Goal: Task Accomplishment & Management: Manage account settings

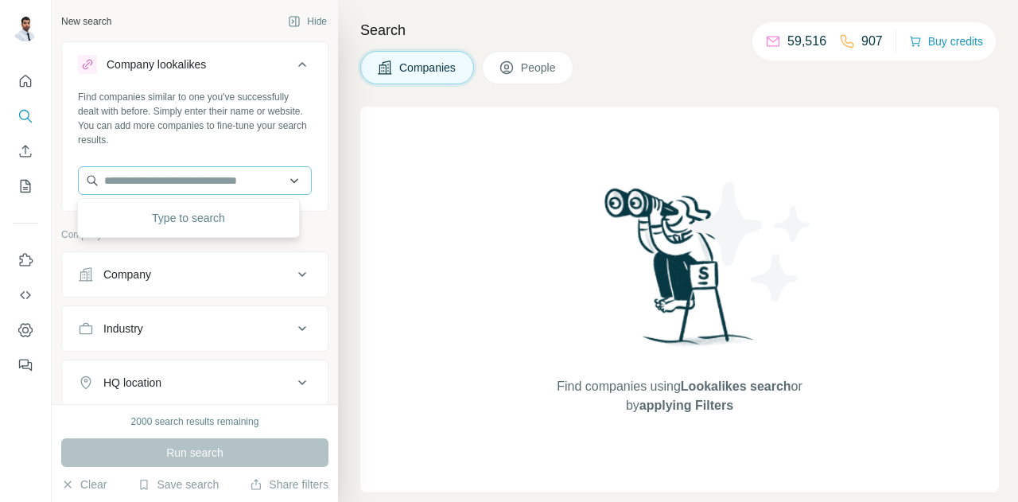
type input "*"
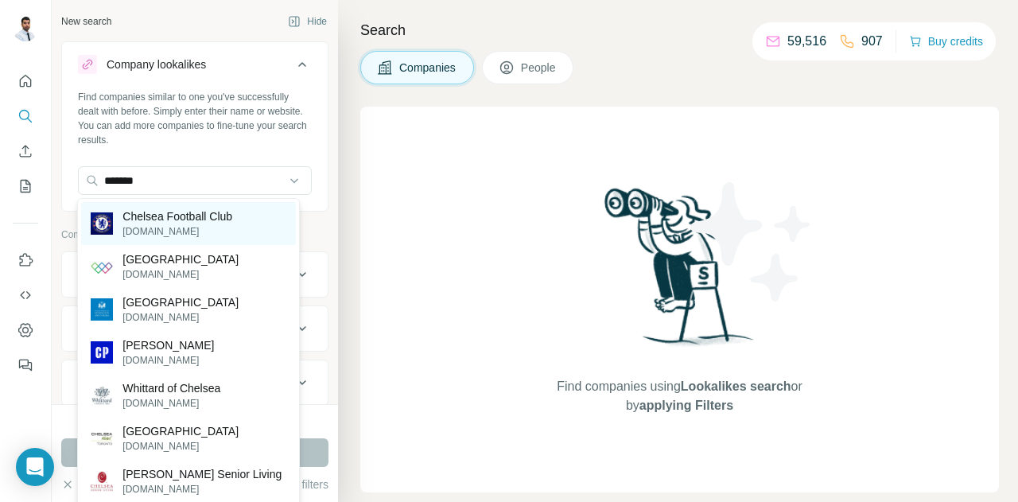
type input "*******"
click at [184, 203] on div "Chelsea Football Club [DOMAIN_NAME]" at bounding box center [188, 223] width 214 height 43
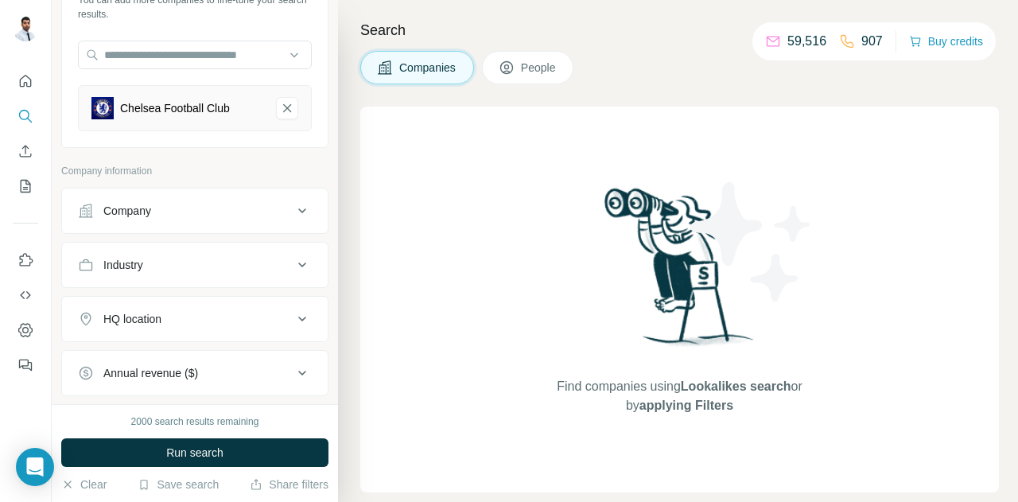
scroll to position [319, 0]
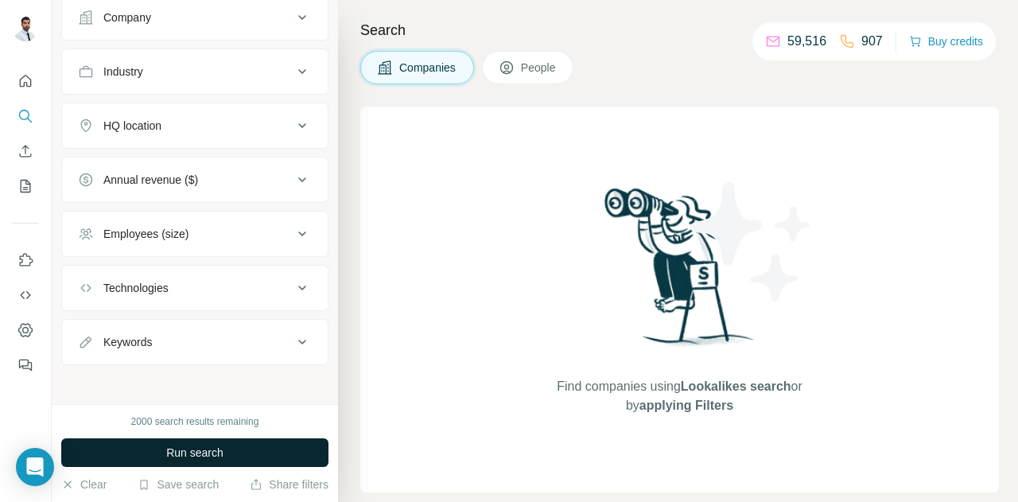
click at [219, 451] on span "Run search" at bounding box center [194, 452] width 57 height 16
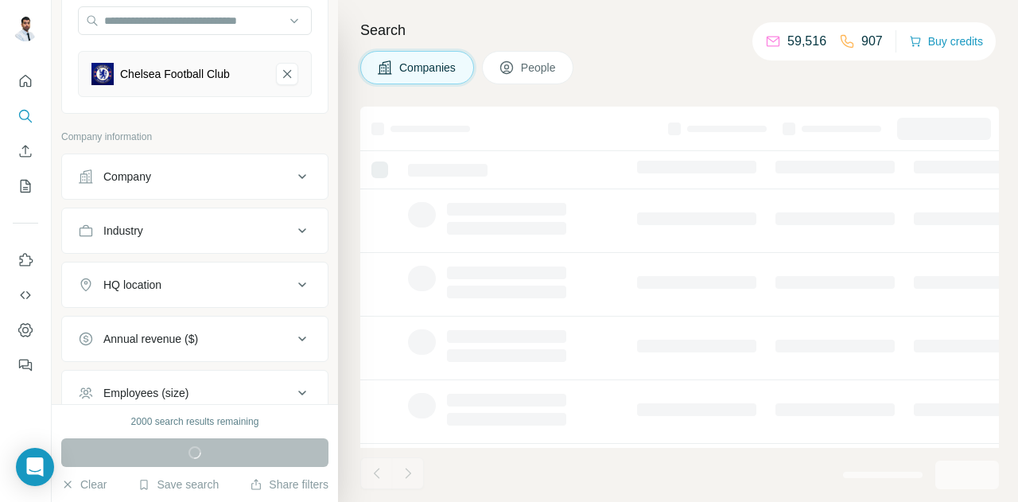
scroll to position [239, 0]
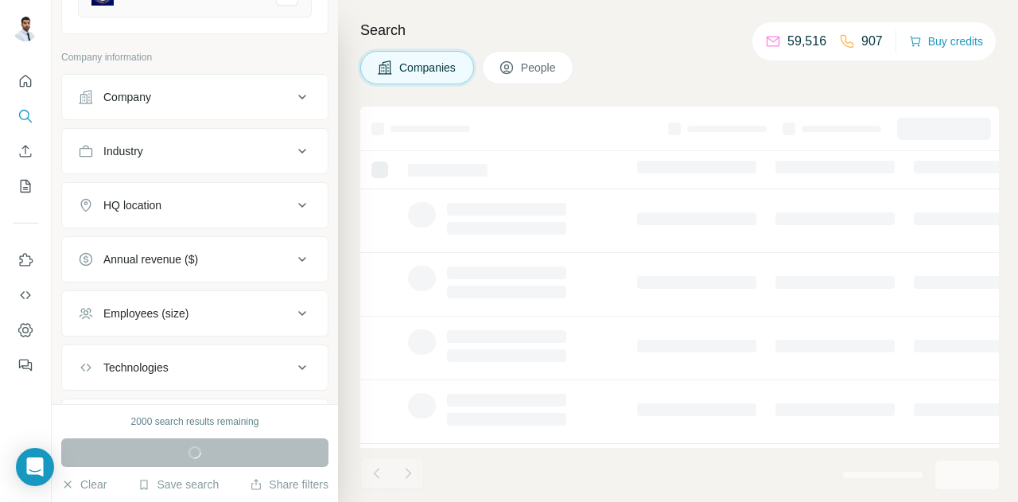
click at [502, 68] on icon at bounding box center [506, 67] width 13 height 13
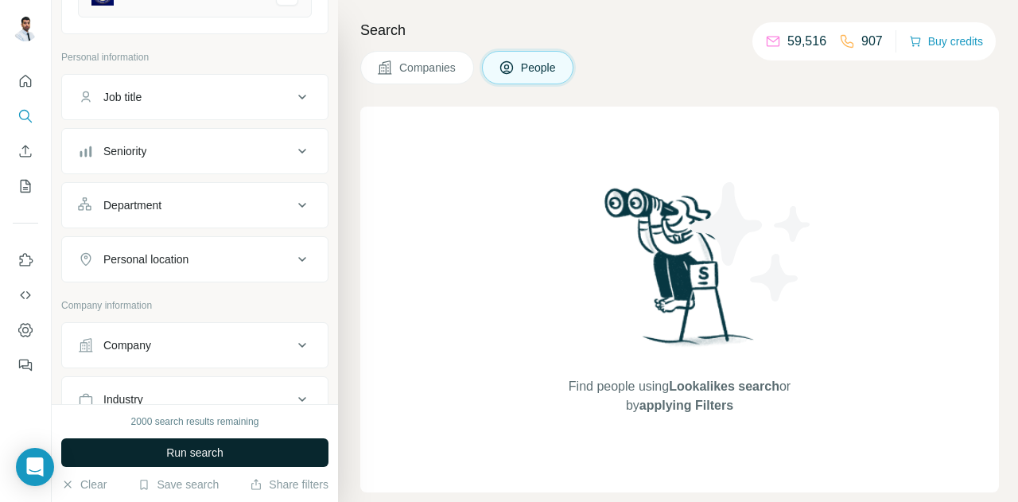
click at [227, 161] on button "Seniority" at bounding box center [195, 151] width 266 height 38
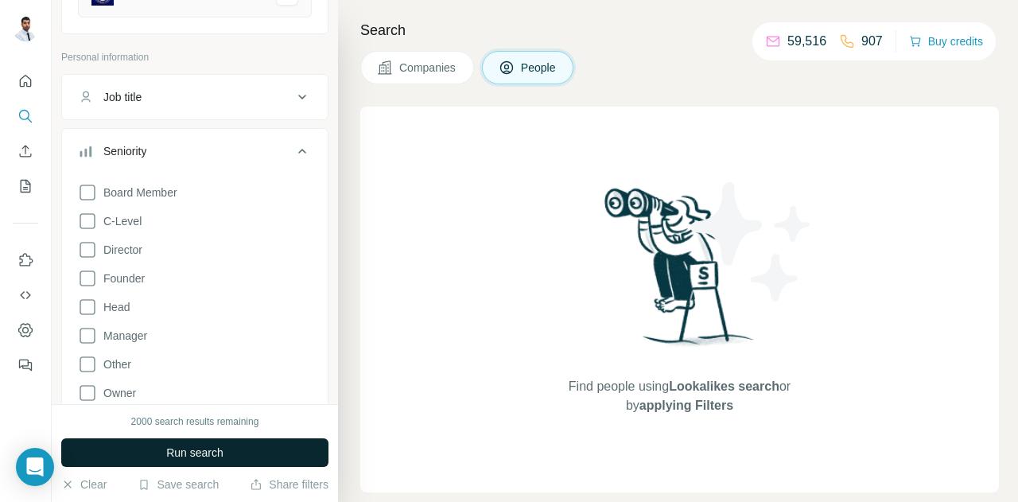
click at [184, 196] on div "Board Member C-Level Director Founder Head Manager Other Owner Partner VP" at bounding box center [195, 317] width 234 height 283
click at [129, 223] on span "C-Level" at bounding box center [119, 221] width 45 height 16
click at [125, 249] on span "Director" at bounding box center [119, 250] width 45 height 16
click at [114, 301] on div "Board Member C-Level Director Founder Head Manager Other Owner Partner VP Clear…" at bounding box center [195, 329] width 234 height 307
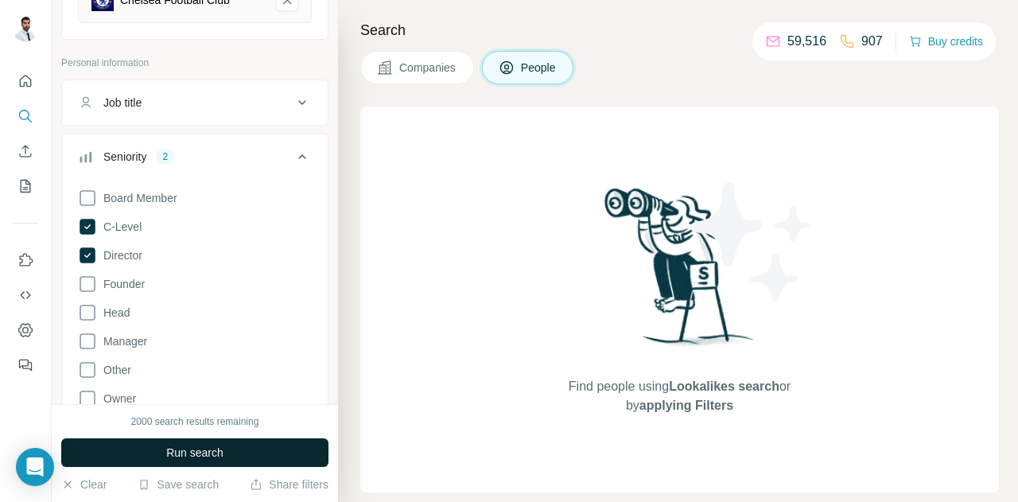
scroll to position [319, 0]
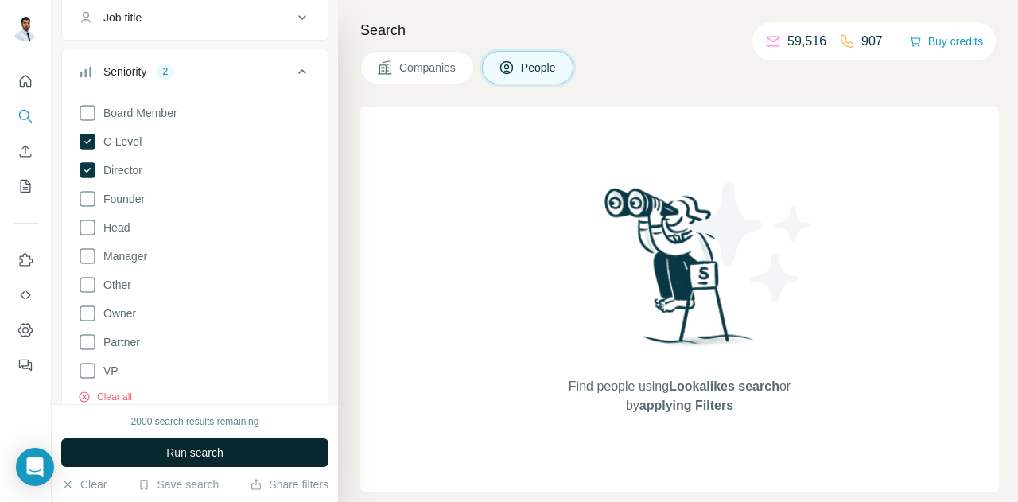
click at [134, 227] on div "Board Member C-Level Director Founder Head Manager Other Owner Partner VP Clear…" at bounding box center [195, 250] width 234 height 307
click at [132, 227] on div "Board Member C-Level Director Founder Head Manager Other Owner Partner VP Clear…" at bounding box center [195, 250] width 234 height 307
click at [126, 227] on span "Head" at bounding box center [113, 227] width 33 height 16
click at [129, 254] on span "Manager" at bounding box center [122, 256] width 50 height 16
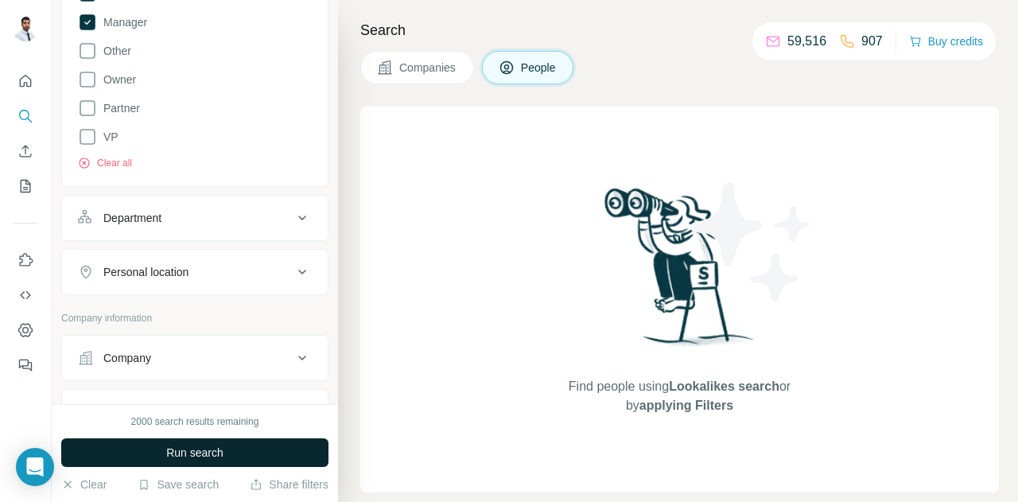
scroll to position [557, 0]
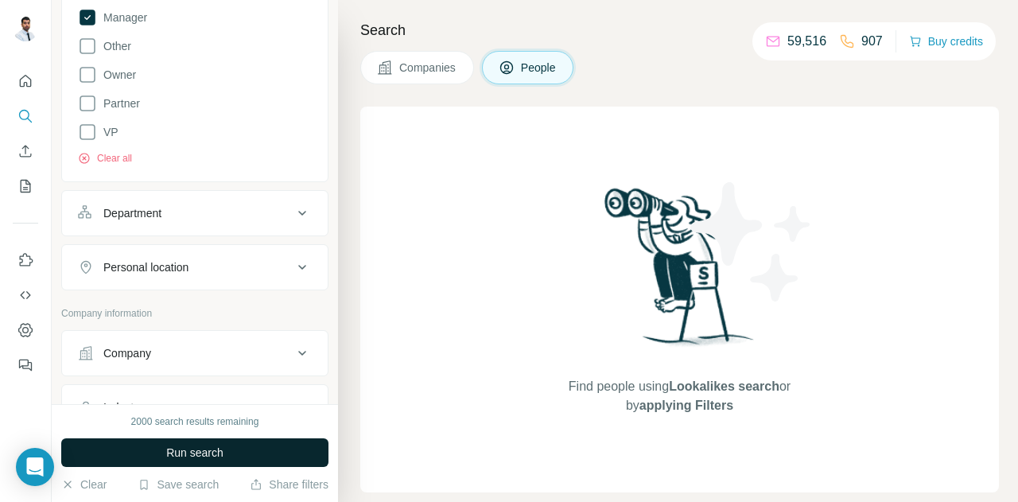
click at [239, 212] on div "Department" at bounding box center [185, 213] width 215 height 16
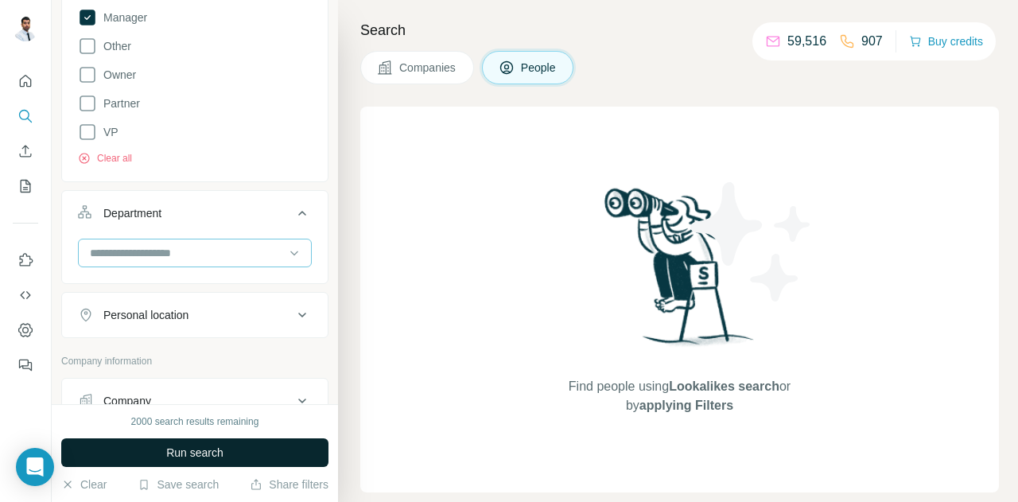
click at [230, 240] on div at bounding box center [186, 252] width 196 height 27
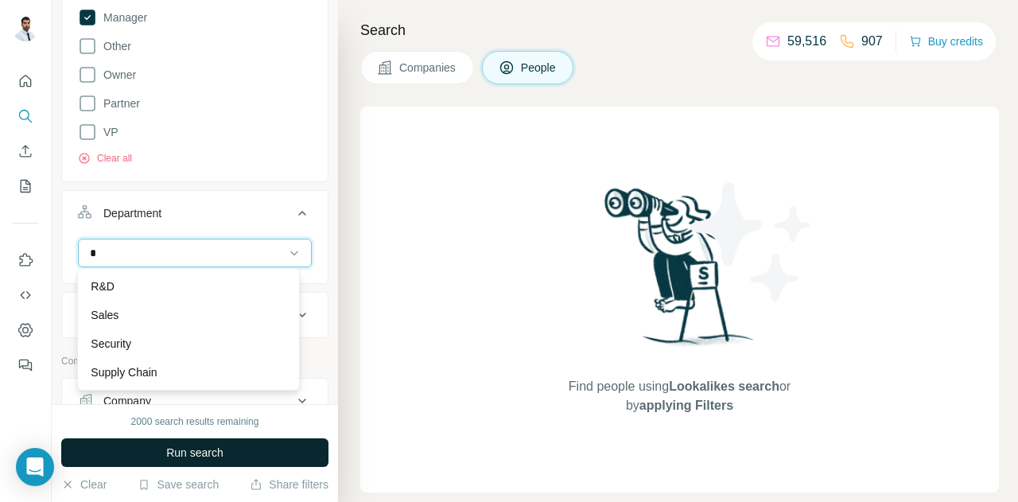
scroll to position [0, 0]
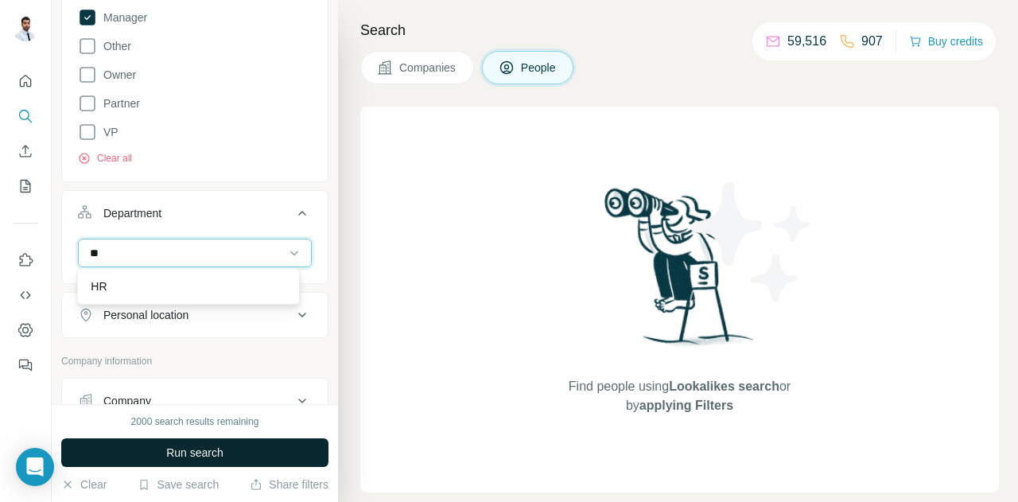
type input "**"
click at [230, 292] on div "HR" at bounding box center [188, 286] width 195 height 16
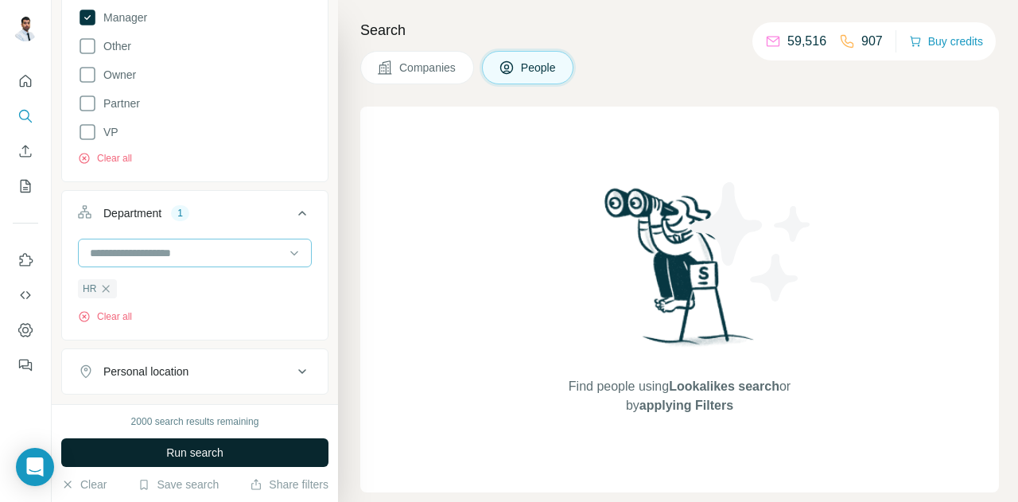
click at [223, 257] on input at bounding box center [186, 252] width 196 height 17
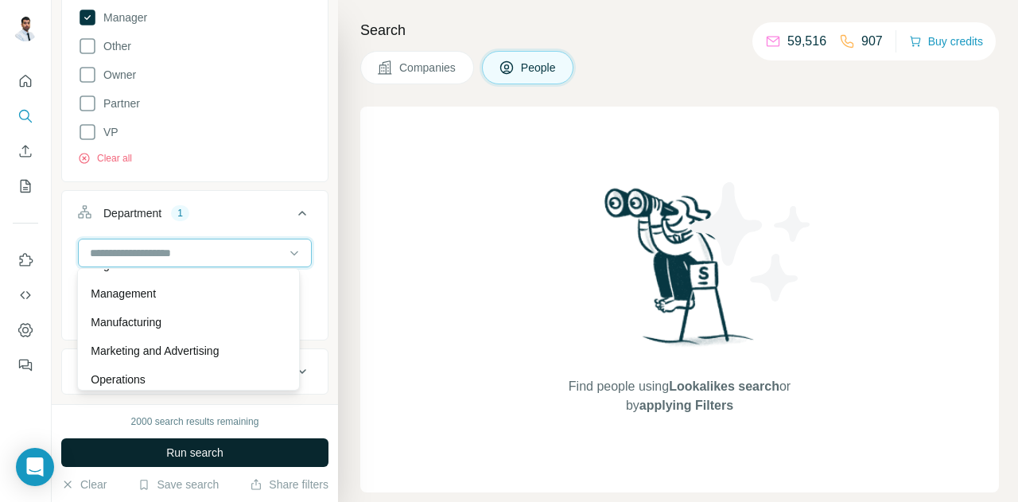
scroll to position [312, 0]
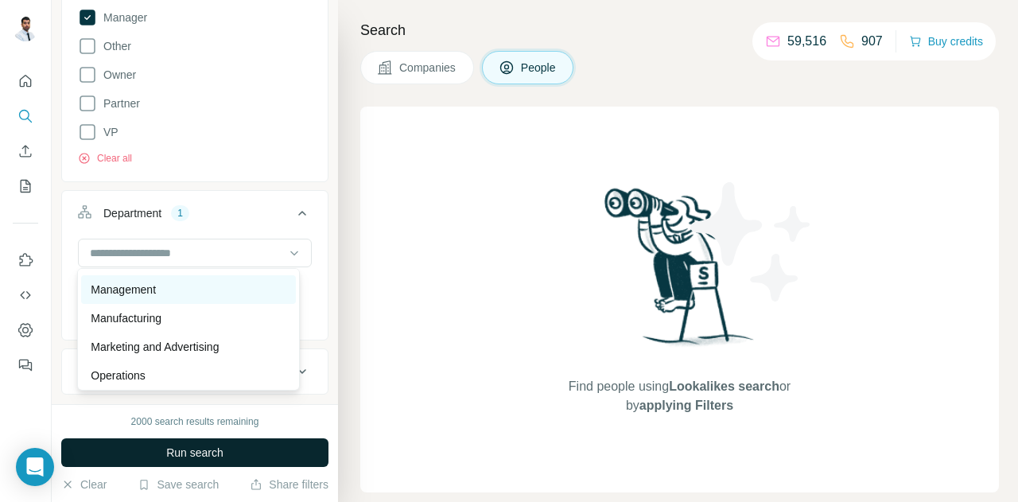
click at [237, 294] on div "Management" at bounding box center [188, 289] width 195 height 16
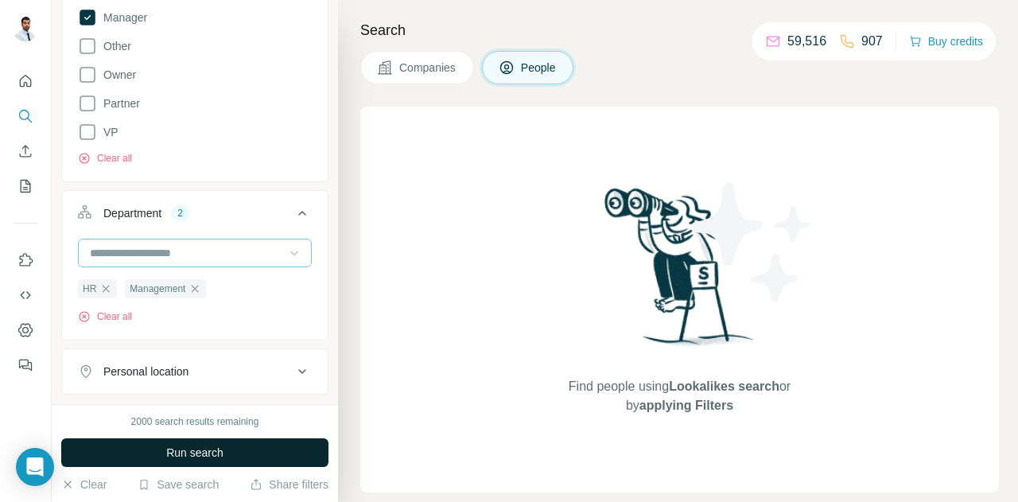
click at [286, 254] on icon at bounding box center [294, 253] width 16 height 16
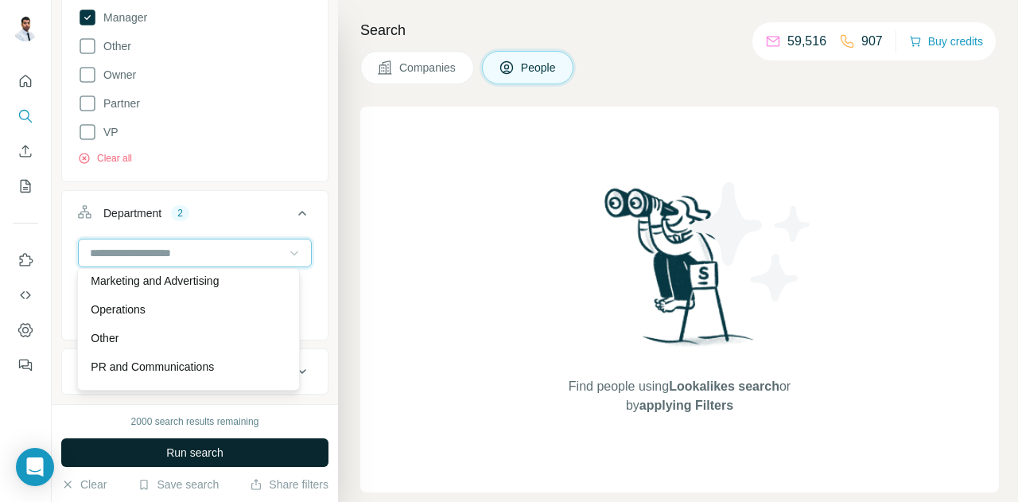
scroll to position [386, 0]
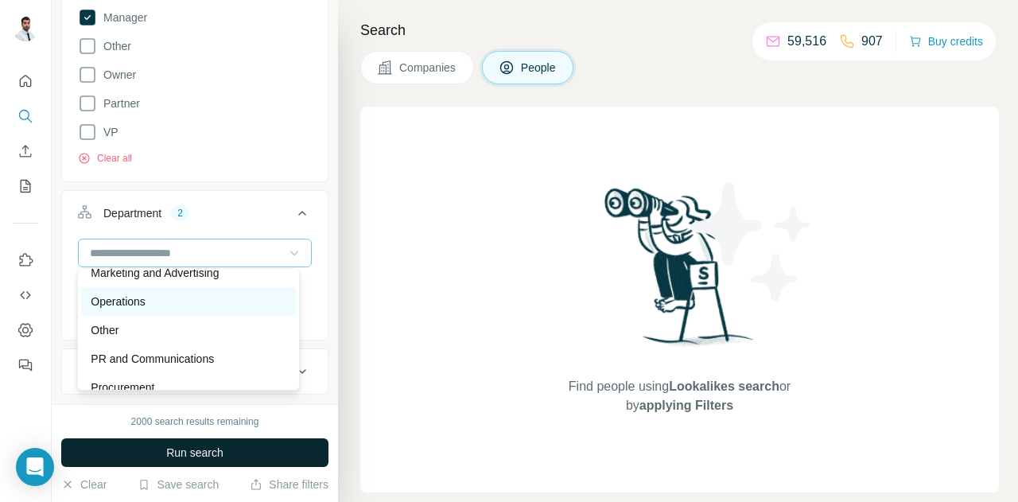
click at [243, 310] on div "Operations" at bounding box center [188, 301] width 214 height 29
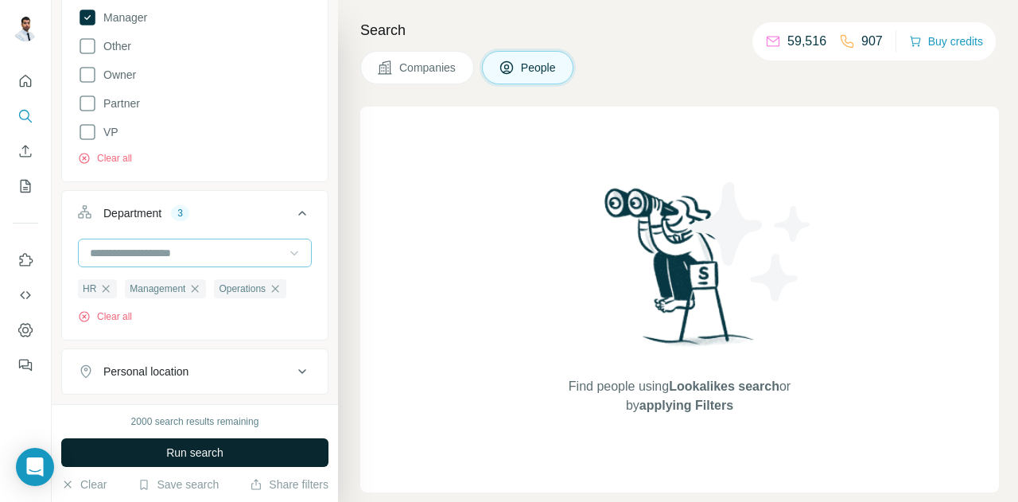
click at [289, 258] on div at bounding box center [294, 252] width 16 height 29
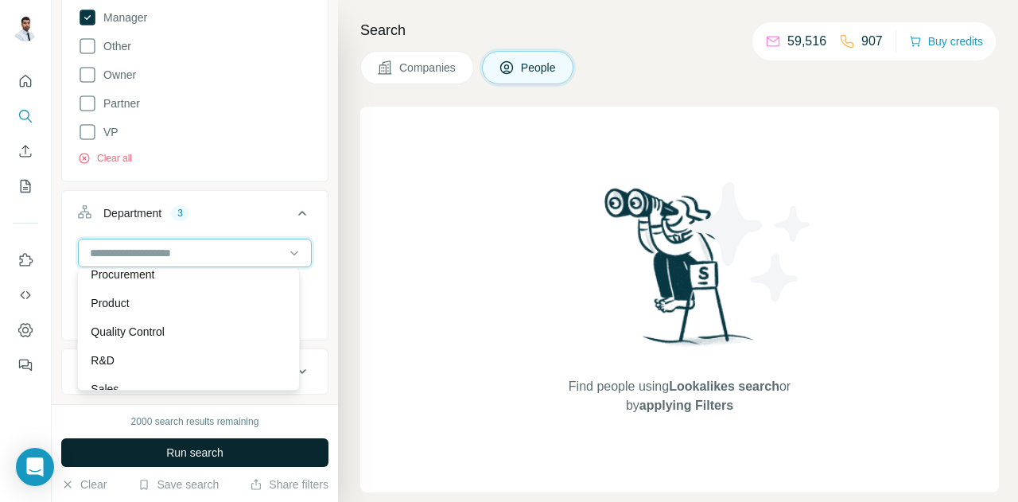
scroll to position [494, 0]
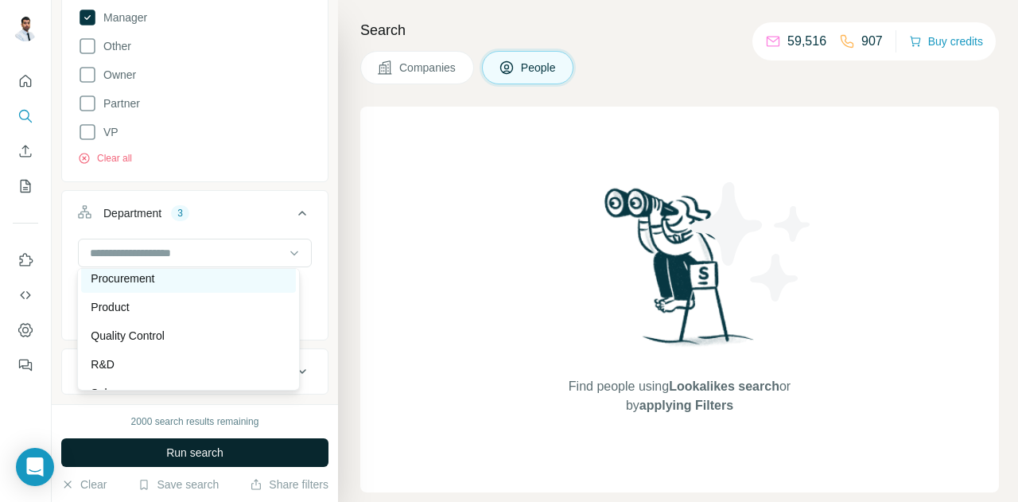
click at [195, 281] on div "Procurement" at bounding box center [188, 278] width 195 height 16
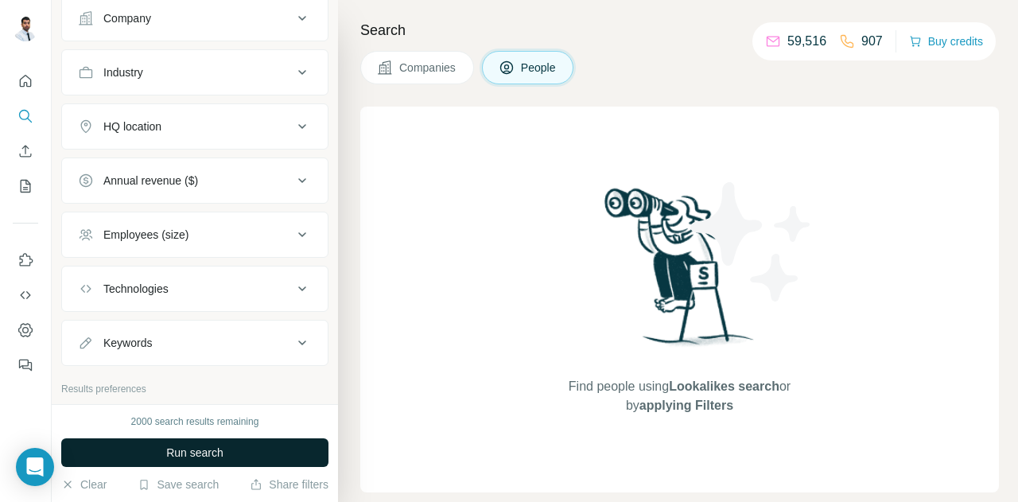
scroll to position [1034, 0]
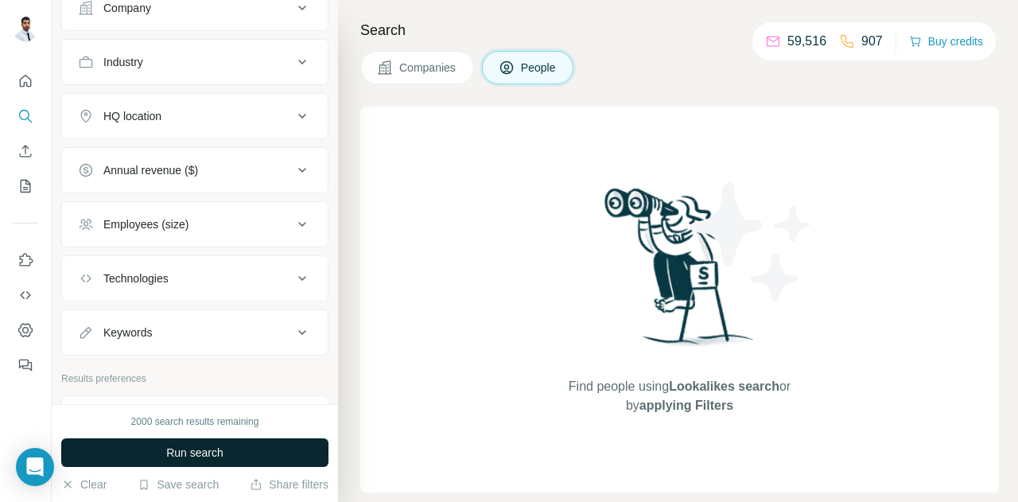
click at [221, 63] on div "Industry" at bounding box center [185, 62] width 215 height 16
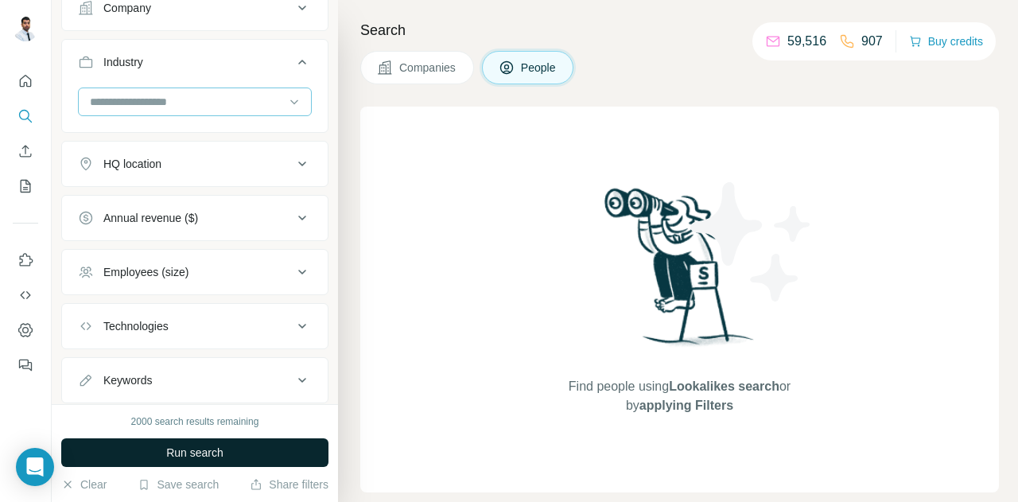
click at [243, 103] on input at bounding box center [186, 101] width 196 height 17
click at [319, 129] on div "New search Hide Company lookalikes 1 Find companies similar to one you've succe…" at bounding box center [195, 202] width 286 height 404
click at [211, 444] on button "Run search" at bounding box center [194, 452] width 267 height 29
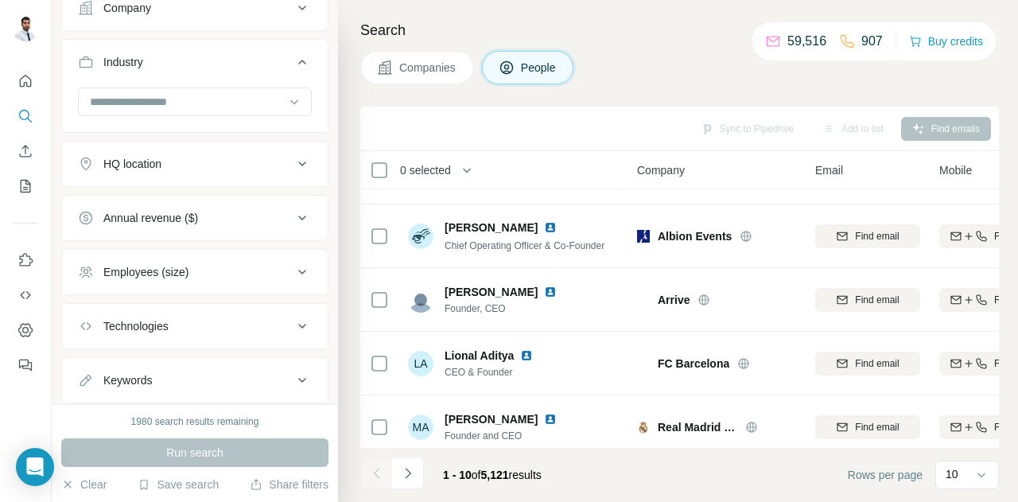
scroll to position [385, 0]
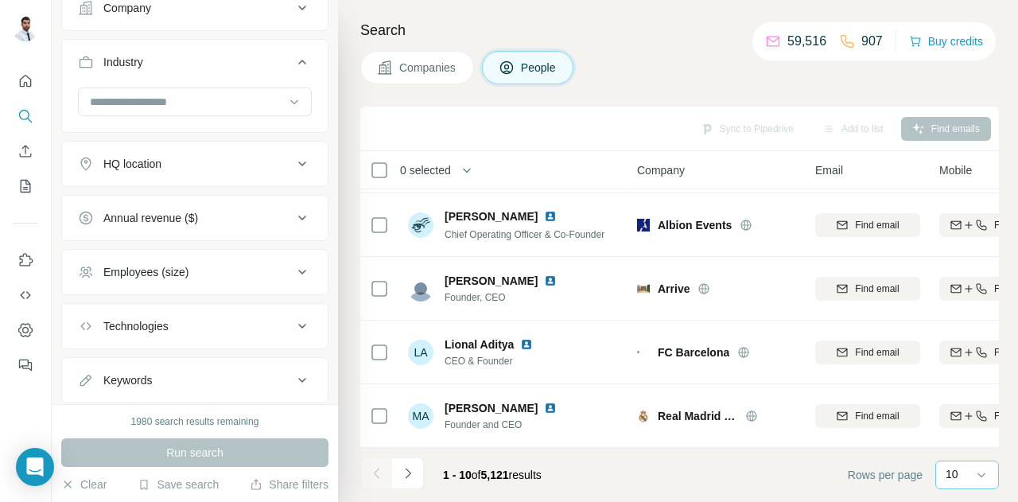
click at [951, 479] on p "10" at bounding box center [951, 474] width 13 height 16
click at [959, 363] on div "60" at bounding box center [967, 353] width 56 height 29
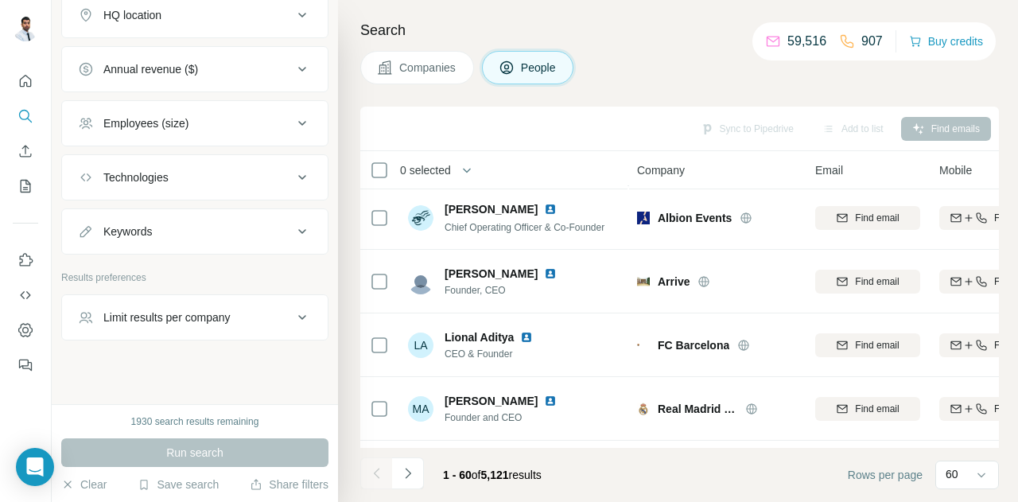
scroll to position [1185, 0]
click at [215, 182] on button "Technologies" at bounding box center [195, 176] width 266 height 38
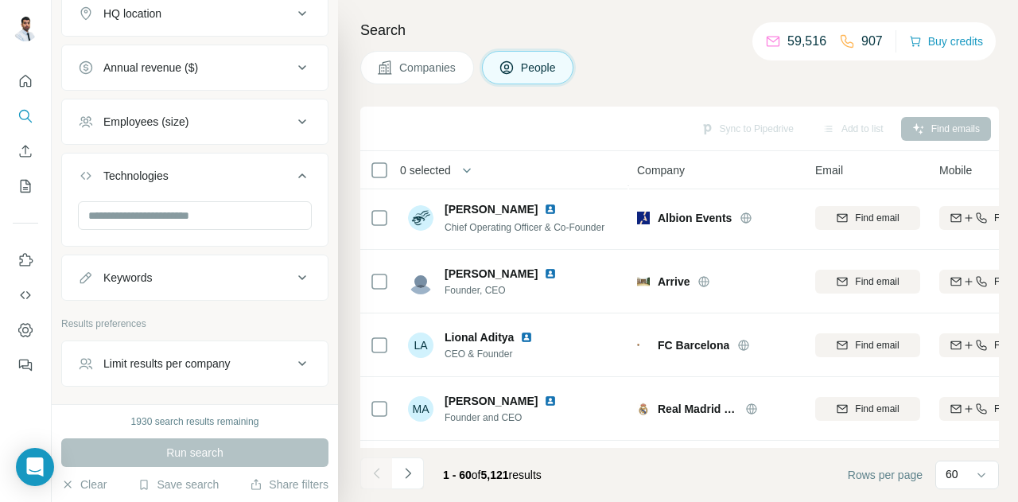
click at [215, 182] on button "Technologies" at bounding box center [195, 179] width 266 height 45
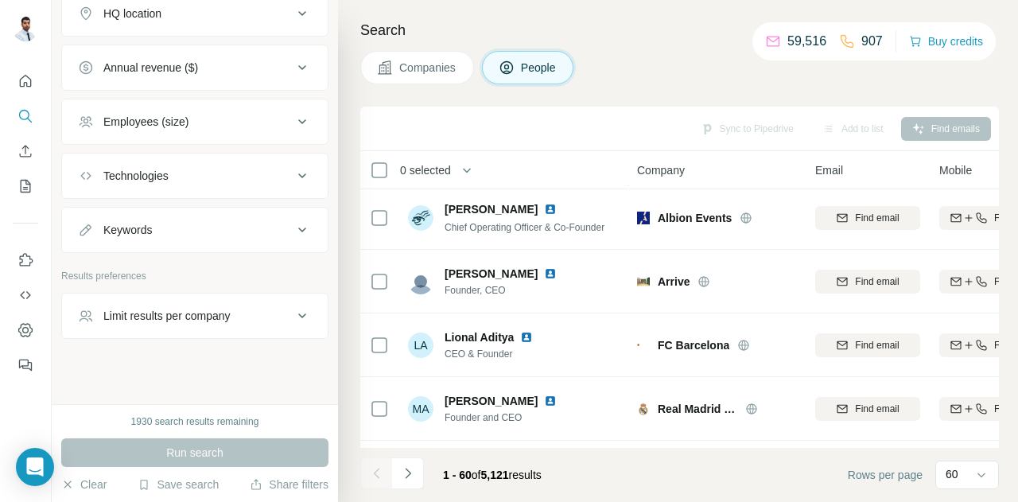
click at [226, 128] on button "Employees (size)" at bounding box center [195, 122] width 266 height 38
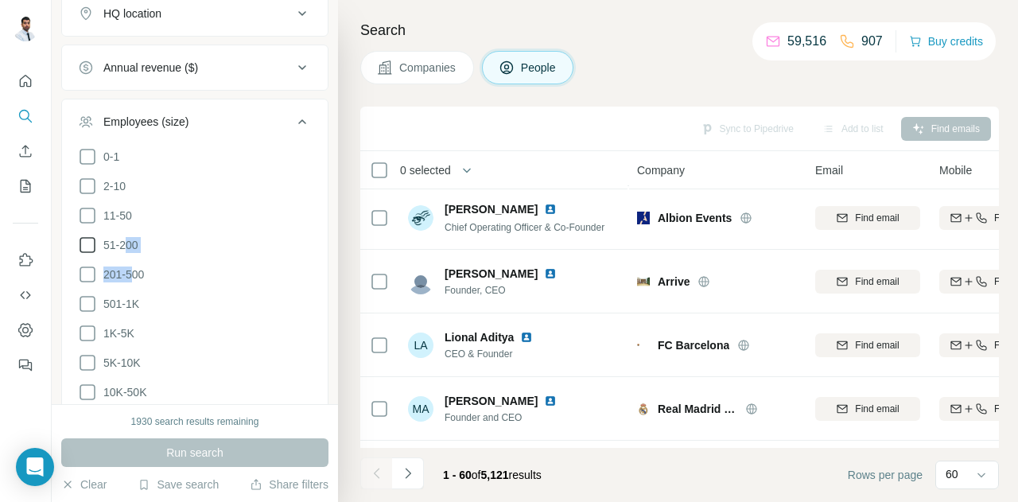
drag, startPoint x: 137, startPoint y: 264, endPoint x: 122, endPoint y: 241, distance: 27.1
click at [122, 241] on ul "0-1 2-10 11-50 51-200 201-500 501-1K 1K-5K 5K-10K 10K-50K 50K-100K 100K-500K 50…" at bounding box center [195, 318] width 234 height 343
click at [122, 241] on span "51-200" at bounding box center [117, 245] width 41 height 16
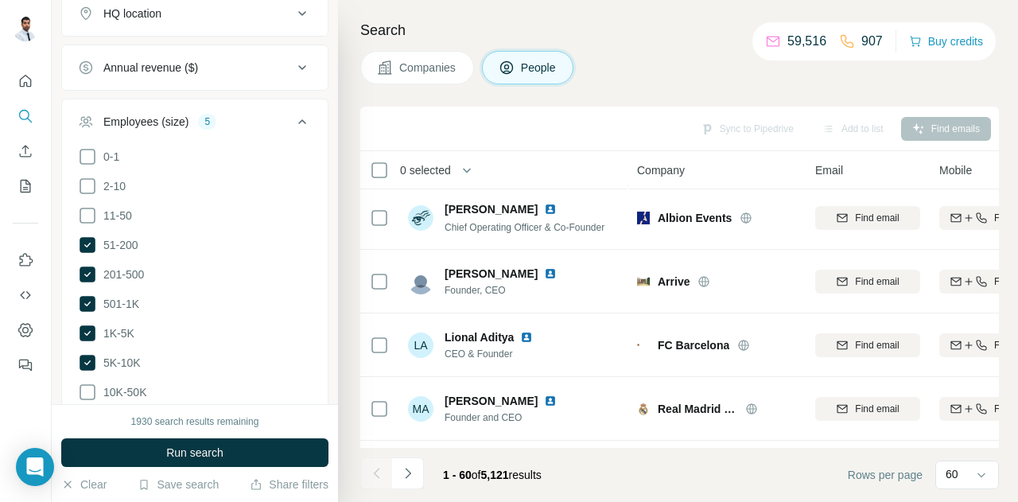
click at [99, 384] on span "10K-50K" at bounding box center [121, 392] width 49 height 16
click at [134, 444] on button "Run search" at bounding box center [194, 452] width 267 height 29
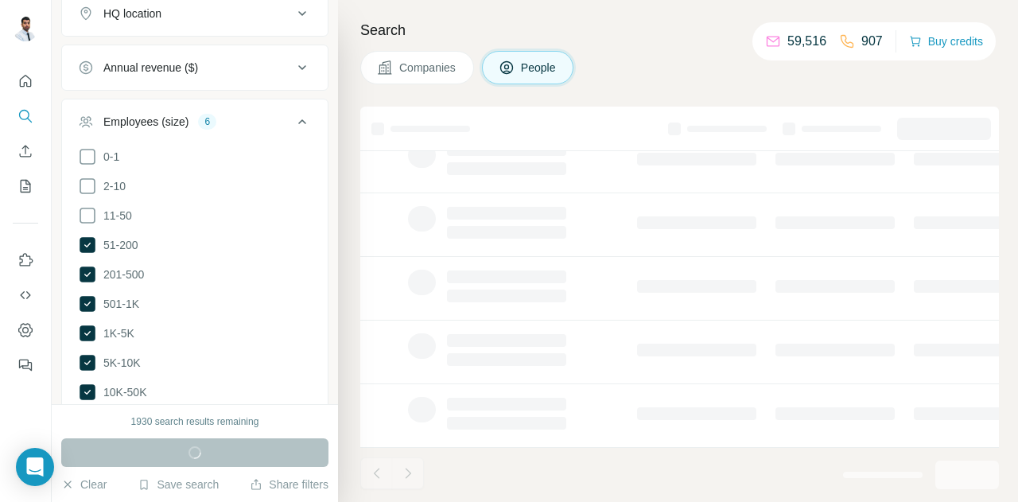
click at [293, 123] on icon at bounding box center [302, 121] width 19 height 19
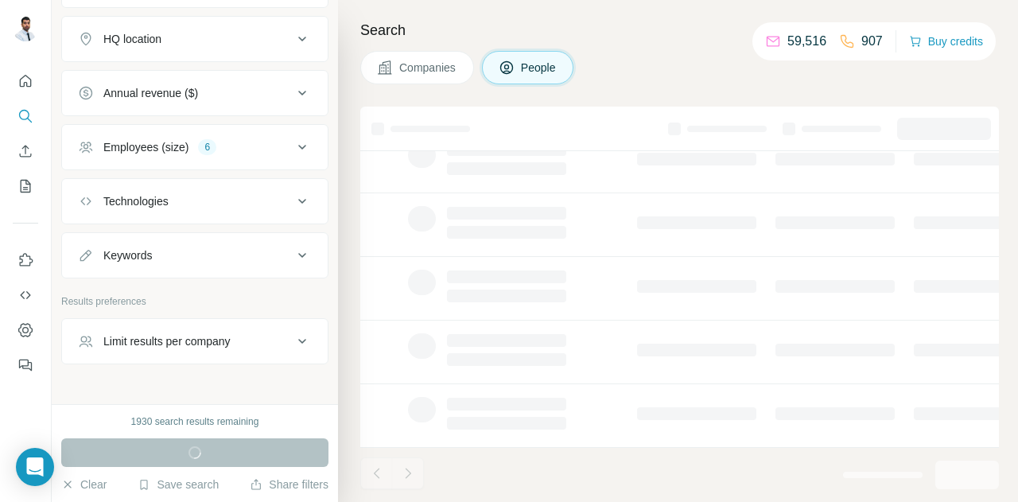
scroll to position [1185, 0]
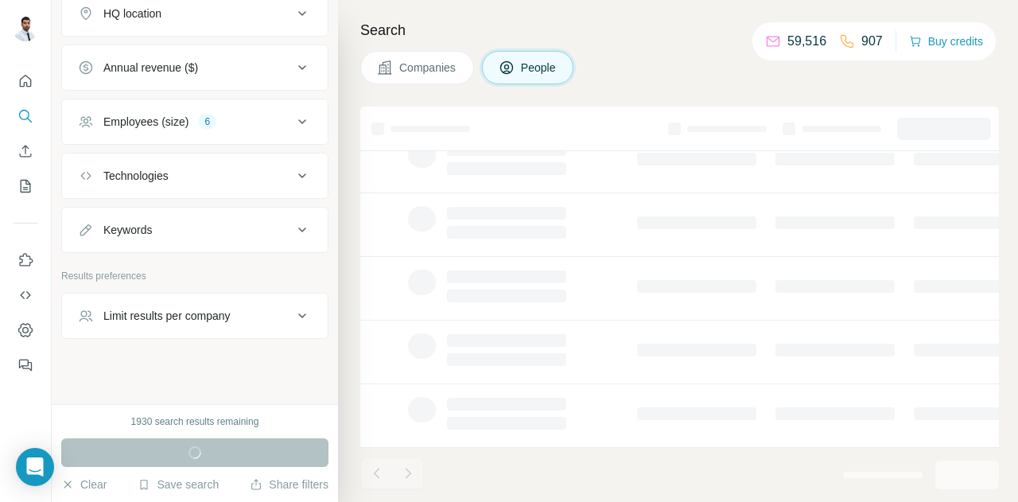
click at [239, 308] on div "Limit results per company" at bounding box center [185, 316] width 215 height 16
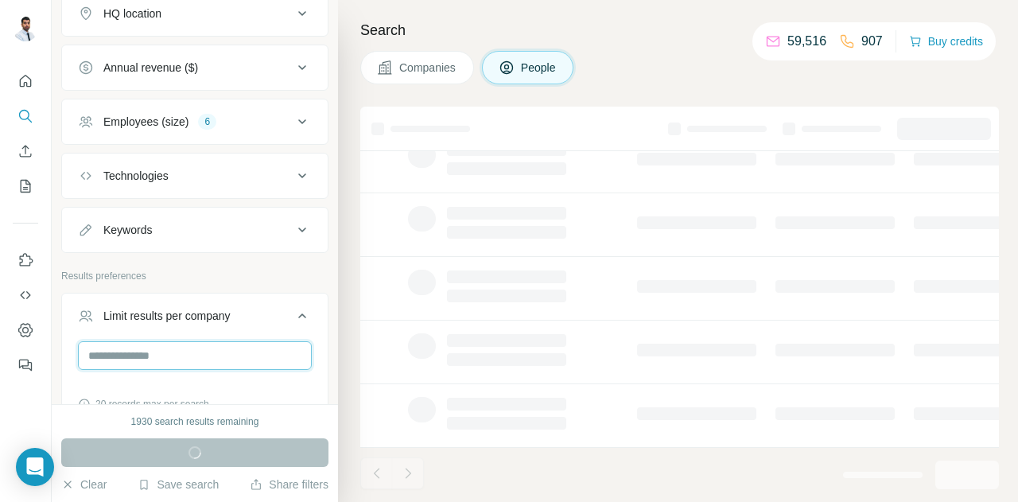
click at [219, 346] on input "number" at bounding box center [195, 355] width 234 height 29
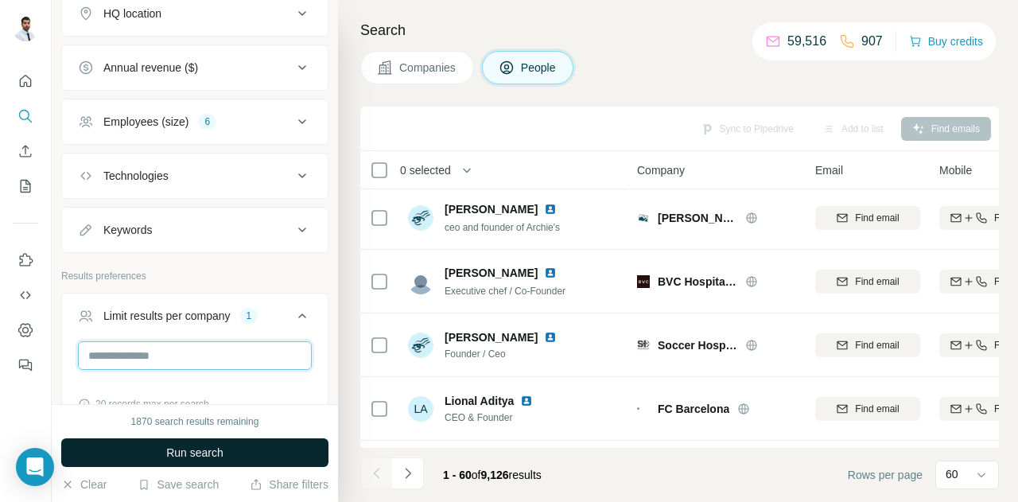
scroll to position [1274, 0]
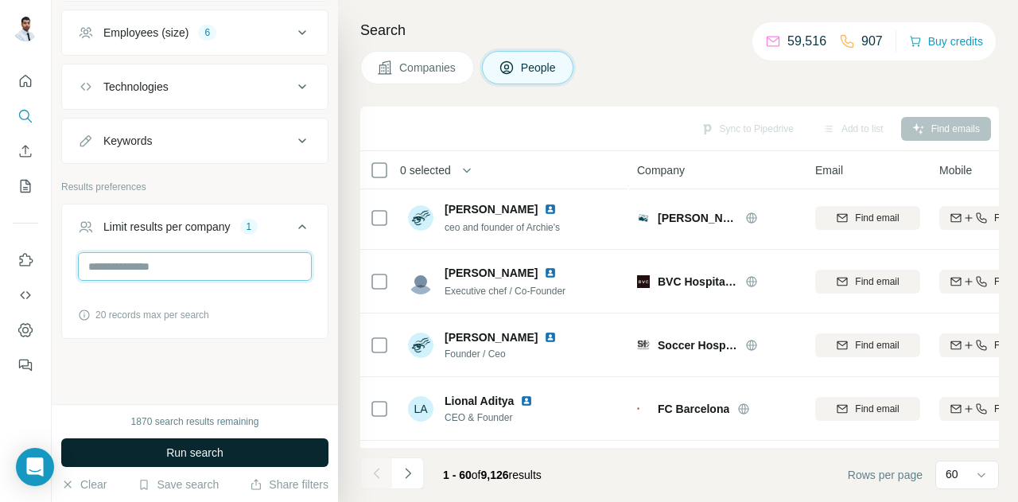
type input "*"
click at [226, 452] on button "Run search" at bounding box center [194, 452] width 267 height 29
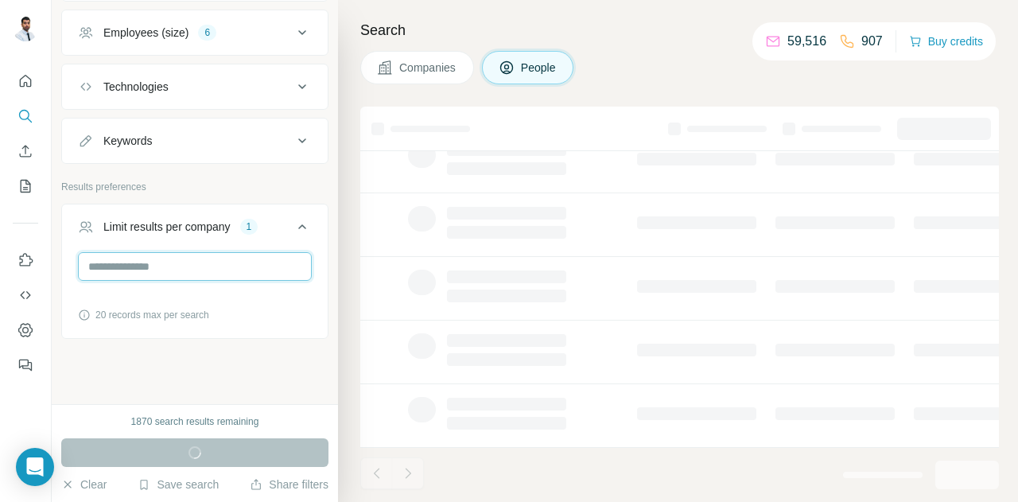
click at [189, 264] on input "*" at bounding box center [195, 266] width 234 height 29
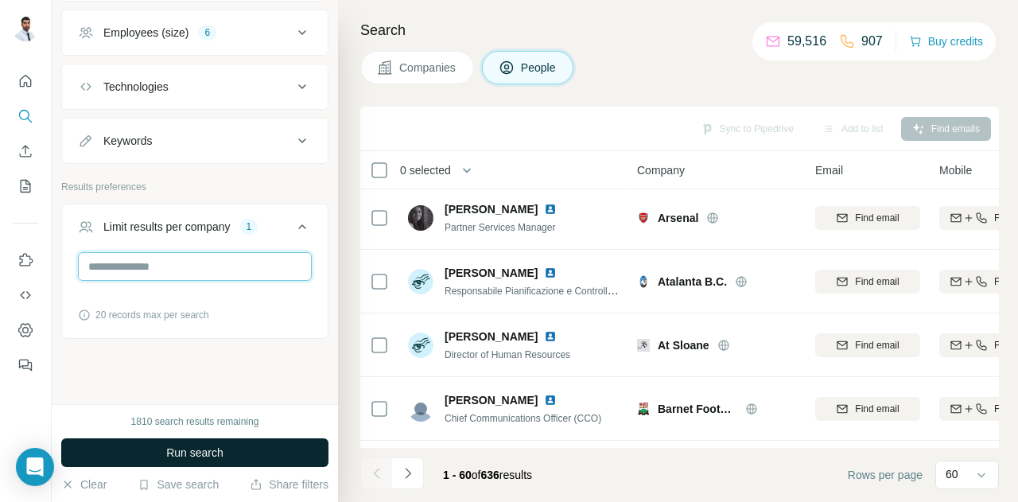
type input "*"
click at [204, 444] on button "Run search" at bounding box center [194, 452] width 267 height 29
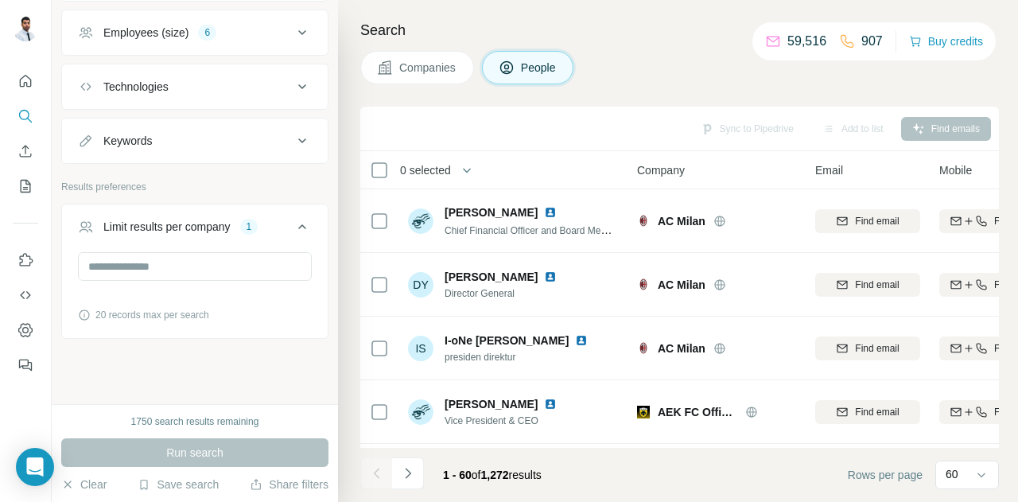
click at [471, 180] on th "0 selected" at bounding box center [487, 170] width 254 height 38
click at [470, 171] on icon "button" at bounding box center [467, 170] width 16 height 16
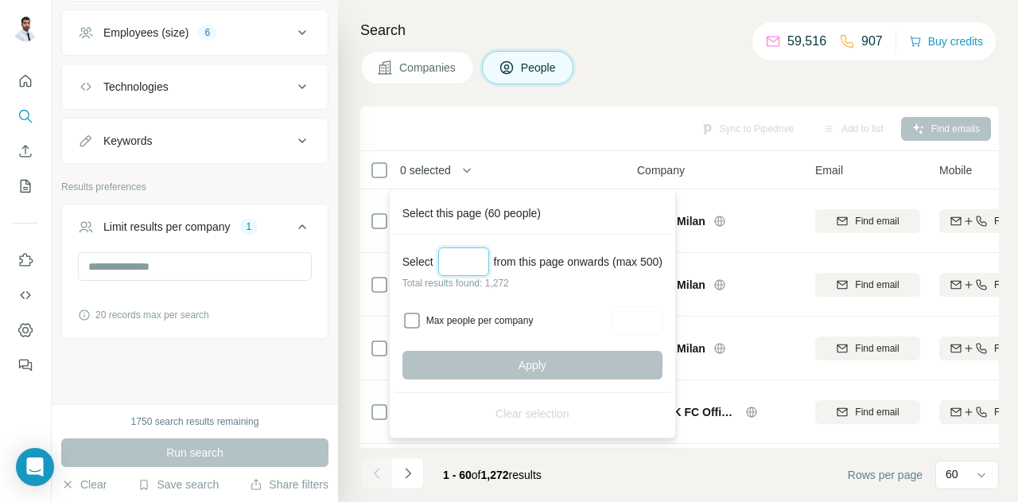
click at [453, 251] on input "Select a number (up to 500)" at bounding box center [463, 261] width 51 height 29
click at [390, 177] on span "0 selected" at bounding box center [436, 170] width 94 height 32
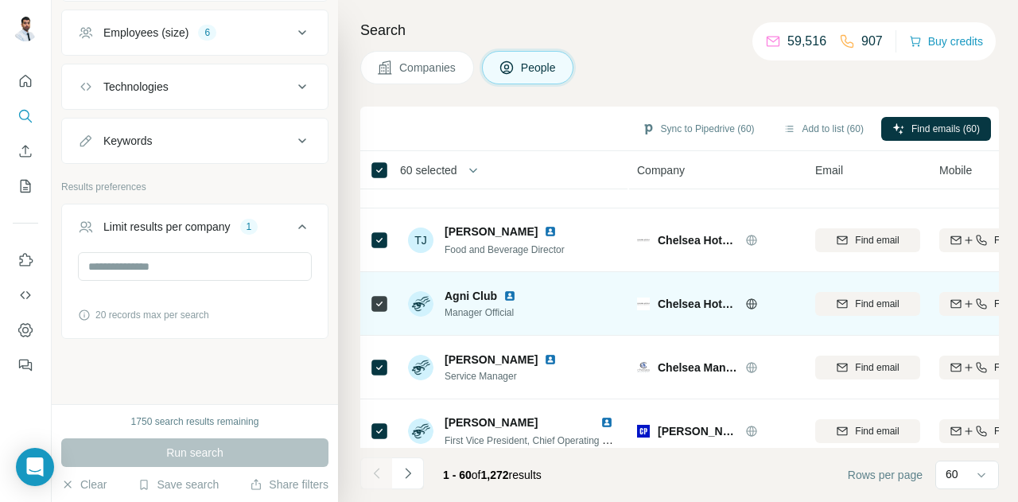
scroll to position [3565, 0]
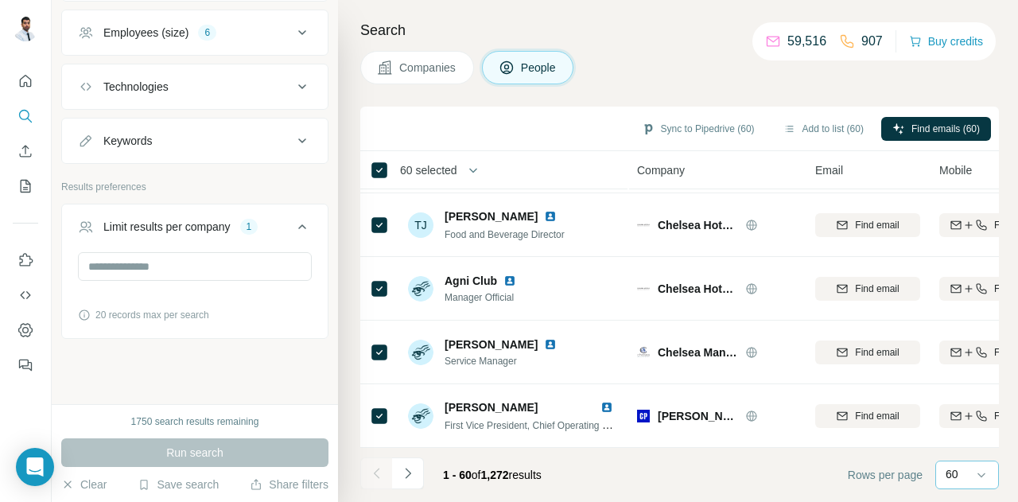
click at [971, 464] on div "60" at bounding box center [965, 474] width 40 height 27
click at [669, 100] on div "Search Companies People Sync to Pipedrive (60) Add to list (60) Find emails (60…" at bounding box center [678, 251] width 680 height 502
click at [661, 103] on div "Search Companies People Sync to Pipedrive (60) Add to list (60) Find emails (60…" at bounding box center [678, 251] width 680 height 502
click at [437, 171] on span "60 selected" at bounding box center [428, 170] width 57 height 16
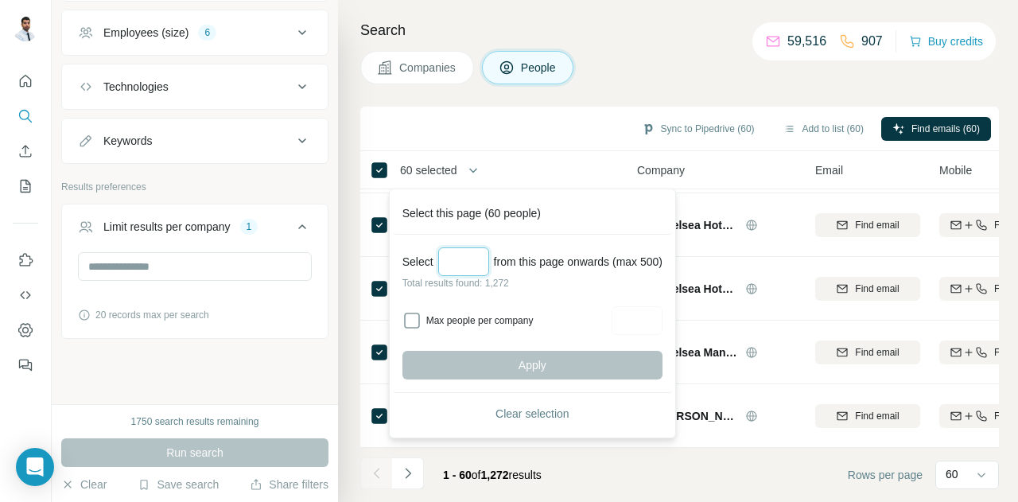
click at [474, 262] on input "Select a number (up to 500)" at bounding box center [463, 261] width 51 height 29
type input "*"
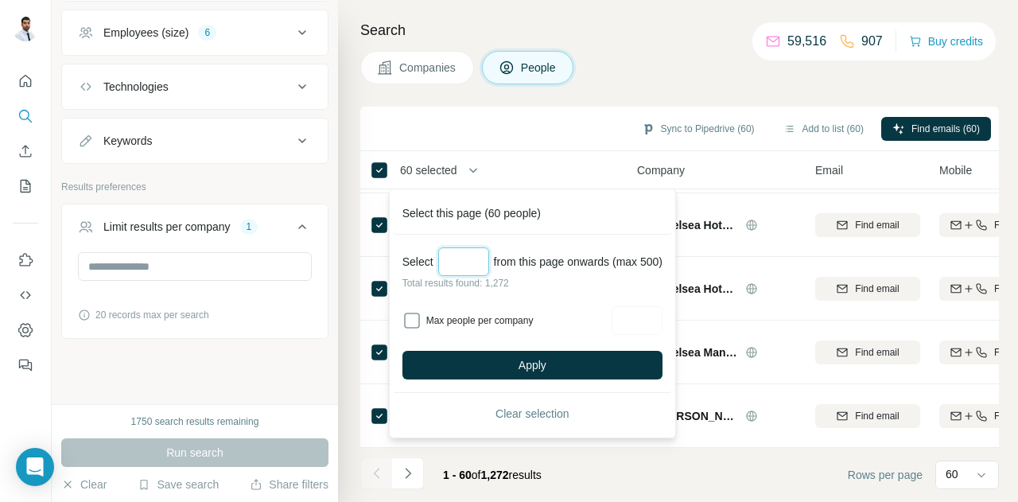
type input "*"
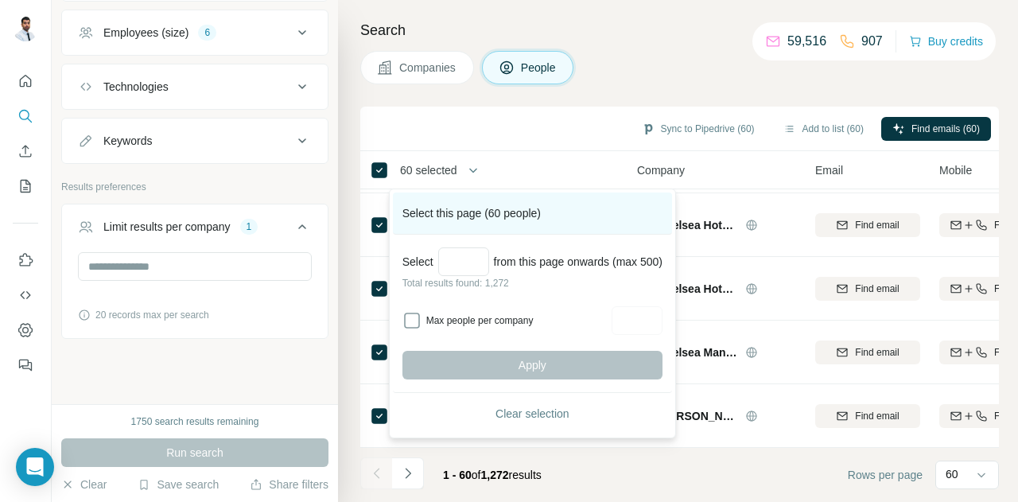
click at [470, 211] on div "Select this page (60 people)" at bounding box center [532, 213] width 279 height 42
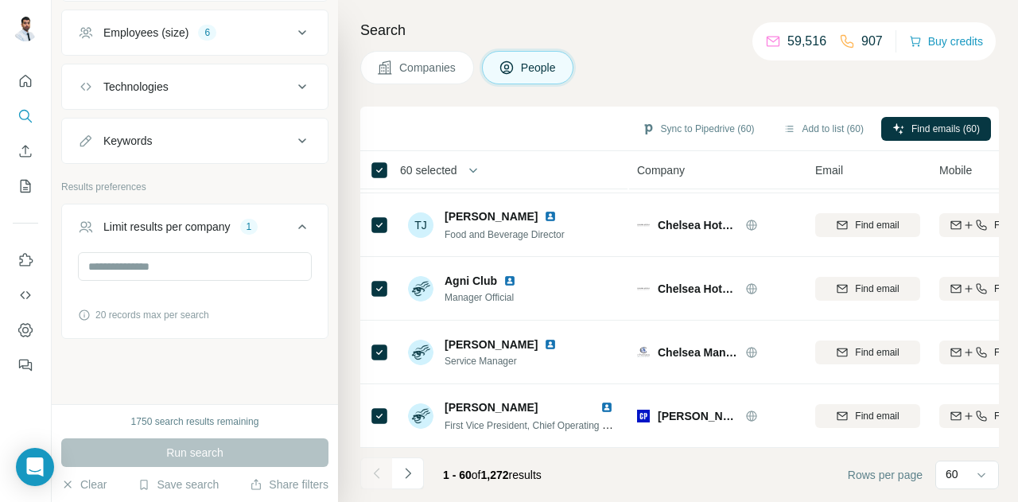
click at [467, 174] on button "button" at bounding box center [473, 170] width 32 height 32
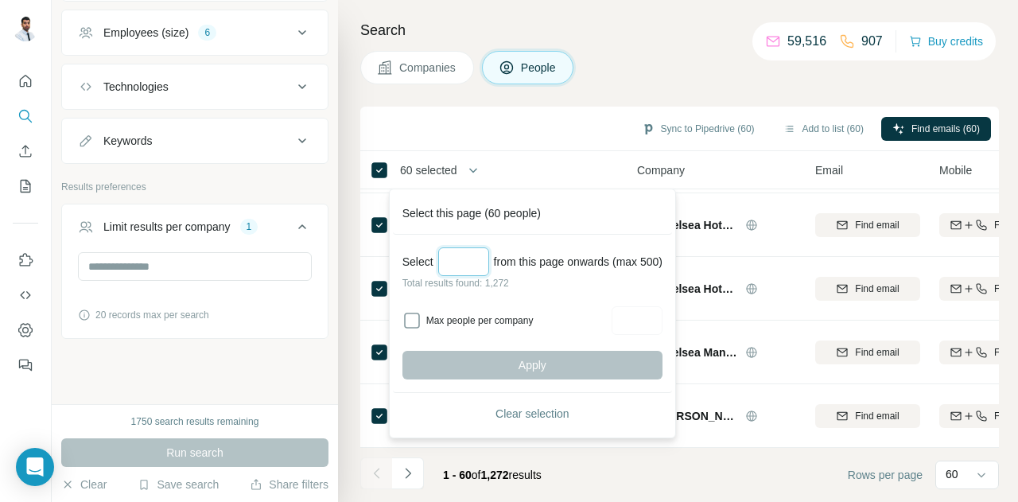
click at [482, 260] on input "Select a number (up to 500)" at bounding box center [463, 261] width 51 height 29
click at [439, 264] on div "Select from this page onwards (max 500)" at bounding box center [532, 261] width 260 height 29
click at [386, 166] on icon at bounding box center [379, 170] width 19 height 19
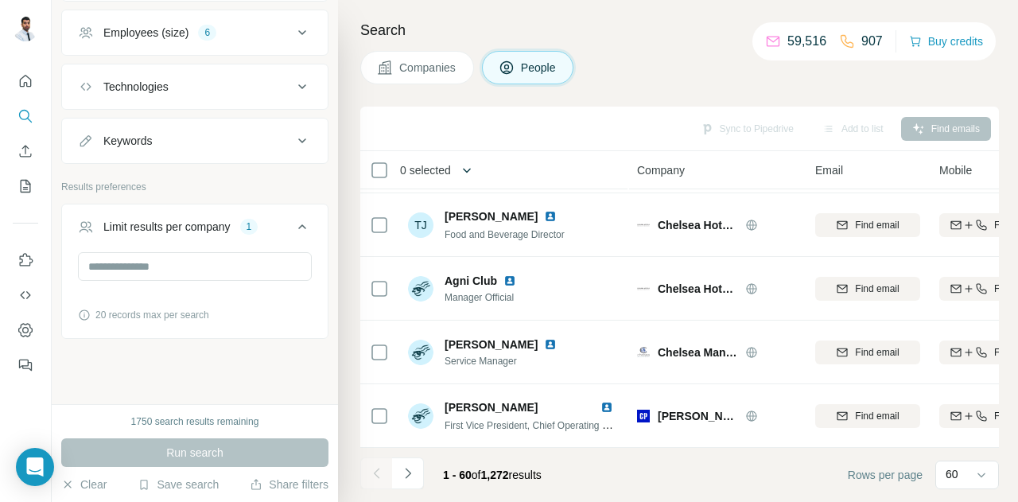
click at [471, 171] on icon "button" at bounding box center [467, 170] width 8 height 5
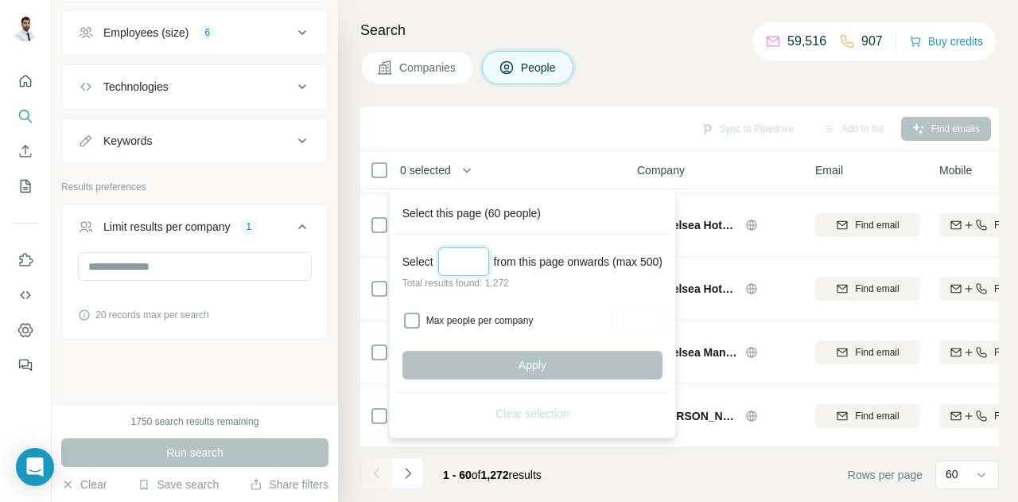
click at [475, 269] on input "Select a number (up to 500)" at bounding box center [463, 261] width 51 height 29
click at [474, 281] on p "Total results found: 1,272" at bounding box center [532, 283] width 260 height 14
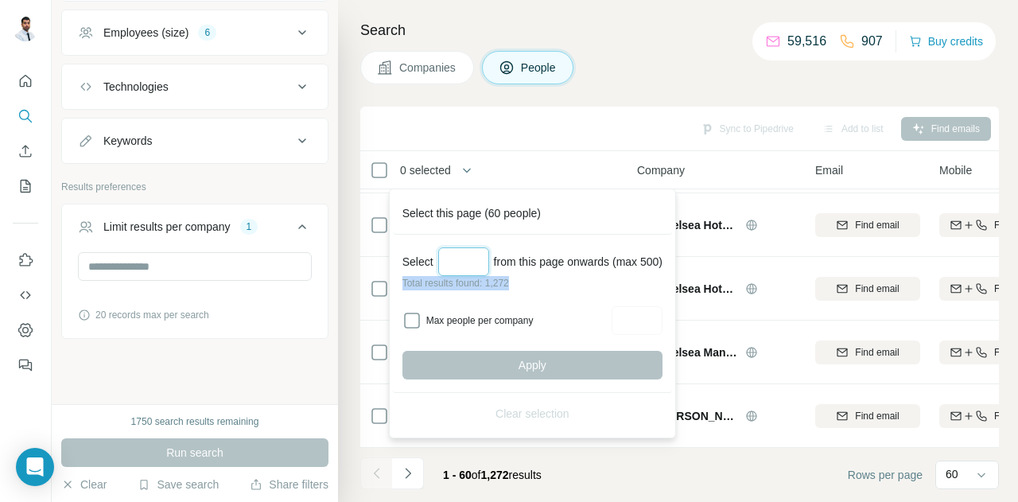
click at [472, 265] on input "Select a number (up to 500)" at bounding box center [463, 261] width 51 height 29
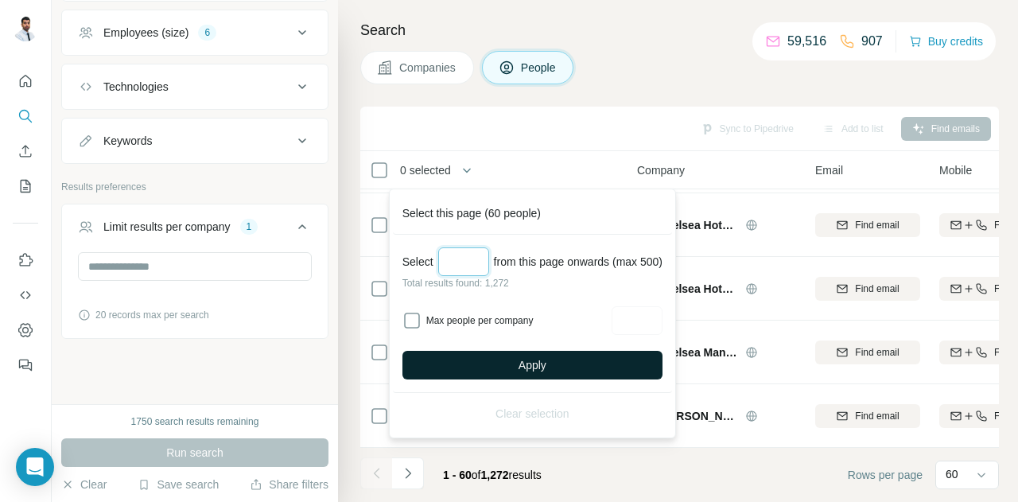
type input "***"
click at [518, 371] on button "Apply" at bounding box center [532, 365] width 260 height 29
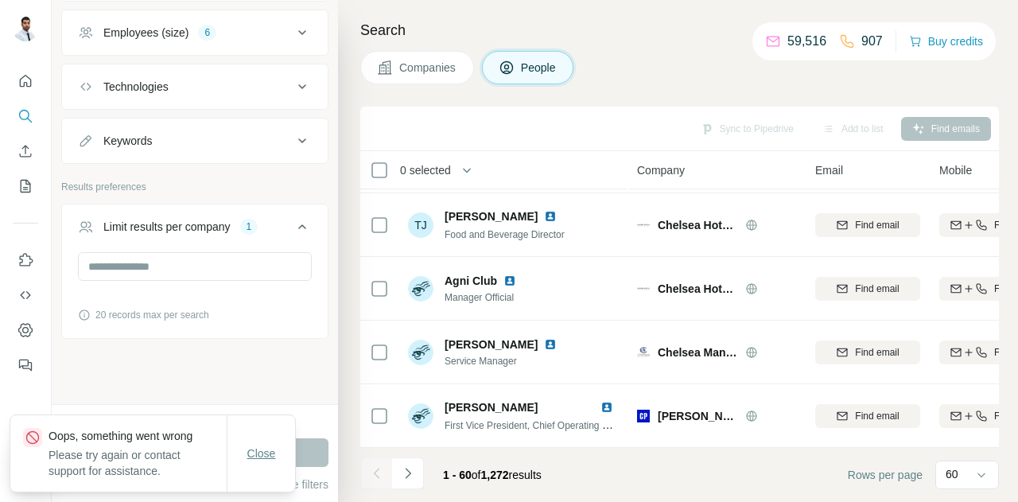
click at [251, 443] on button "Close" at bounding box center [261, 453] width 51 height 29
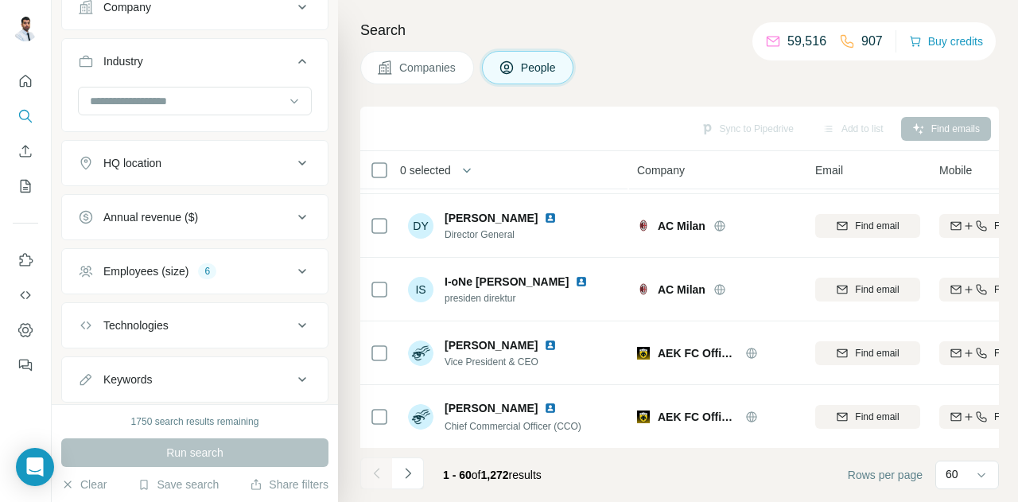
scroll to position [44, 0]
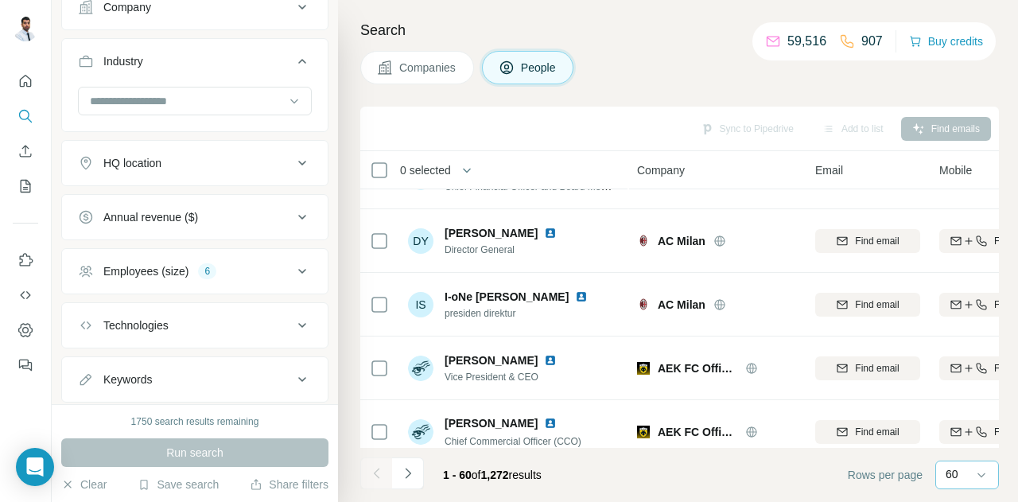
click at [967, 483] on div "60" at bounding box center [965, 474] width 40 height 27
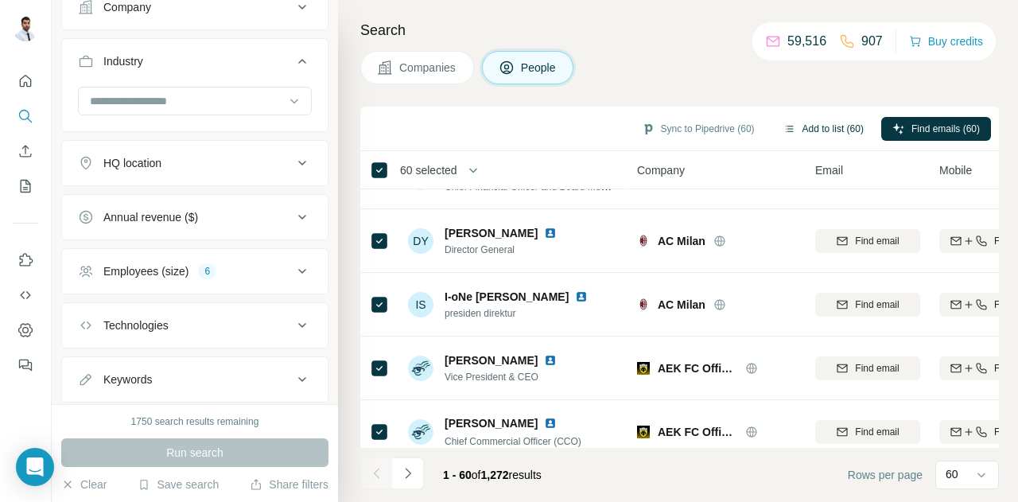
click at [783, 130] on icon "button" at bounding box center [789, 128] width 13 height 13
click at [783, 127] on icon "button" at bounding box center [789, 128] width 13 height 13
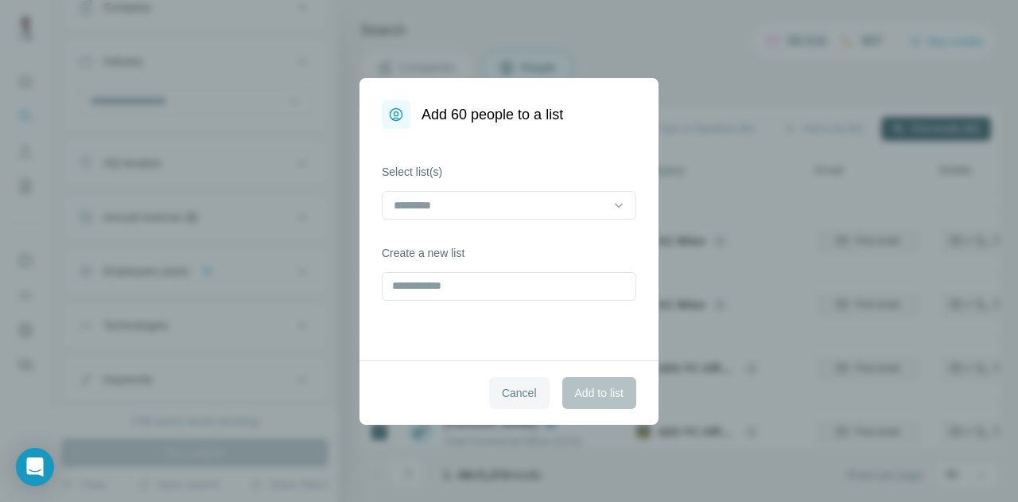
click at [529, 390] on span "Cancel" at bounding box center [519, 393] width 35 height 16
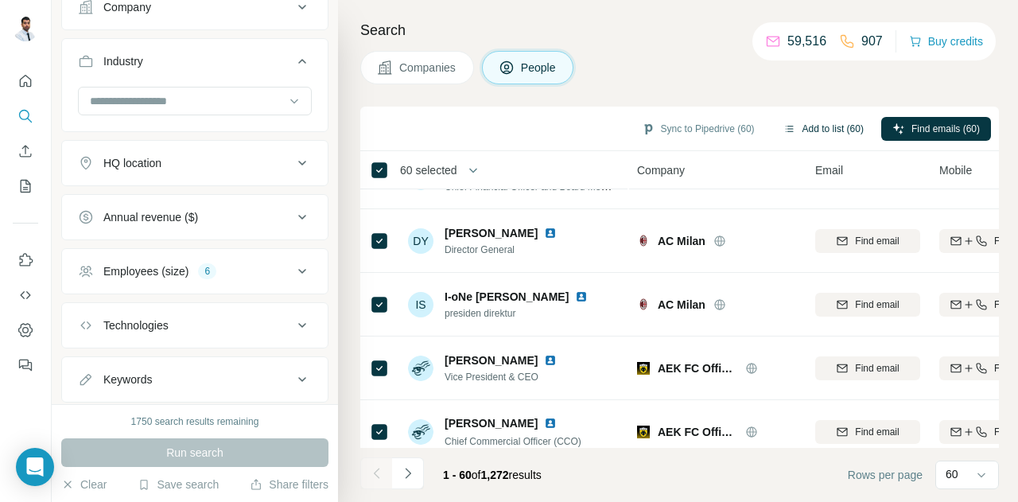
click at [783, 123] on icon "button" at bounding box center [789, 128] width 13 height 13
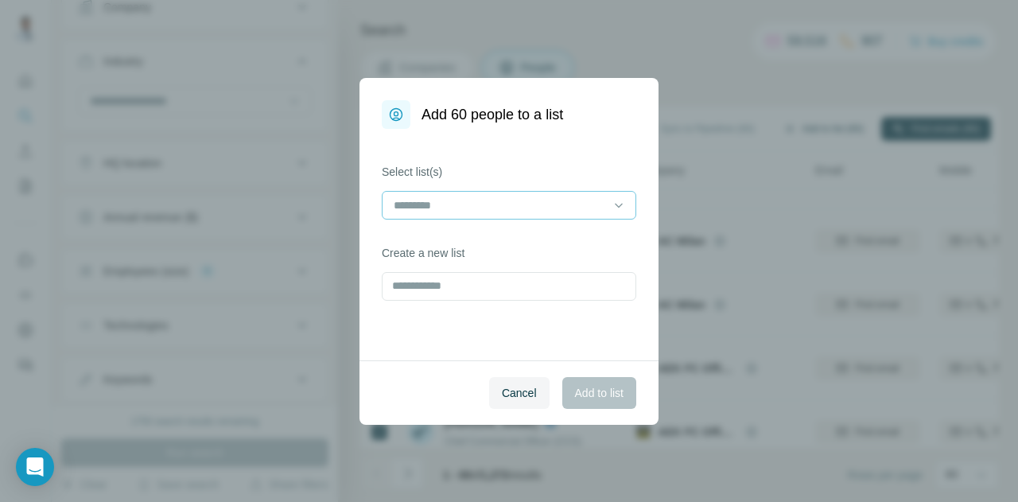
click at [549, 209] on input at bounding box center [499, 204] width 215 height 17
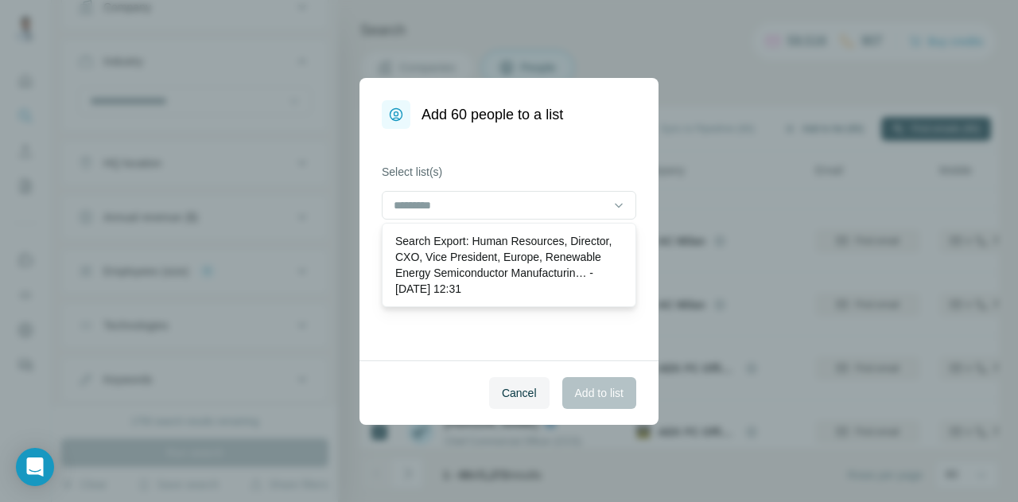
click at [568, 160] on div "Select list(s) Create a new list" at bounding box center [508, 244] width 299 height 231
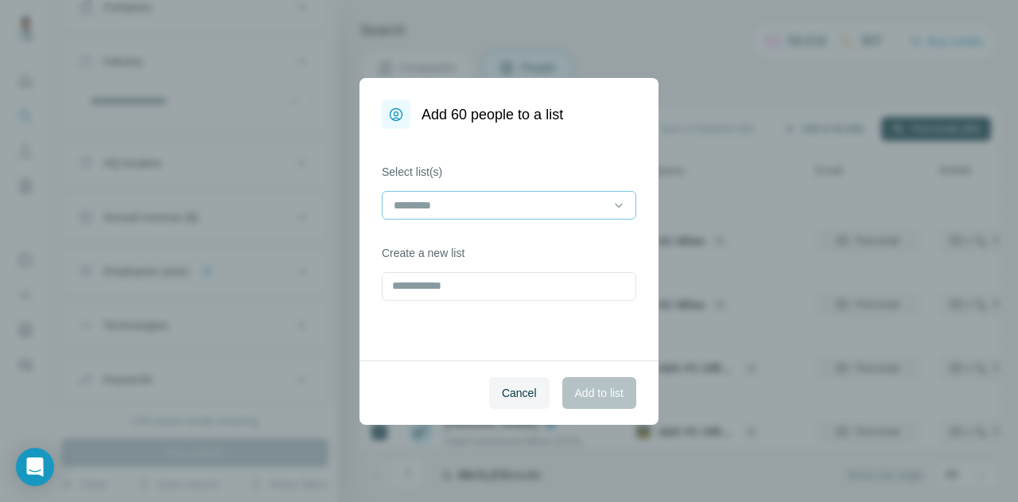
click at [544, 204] on input at bounding box center [499, 204] width 215 height 17
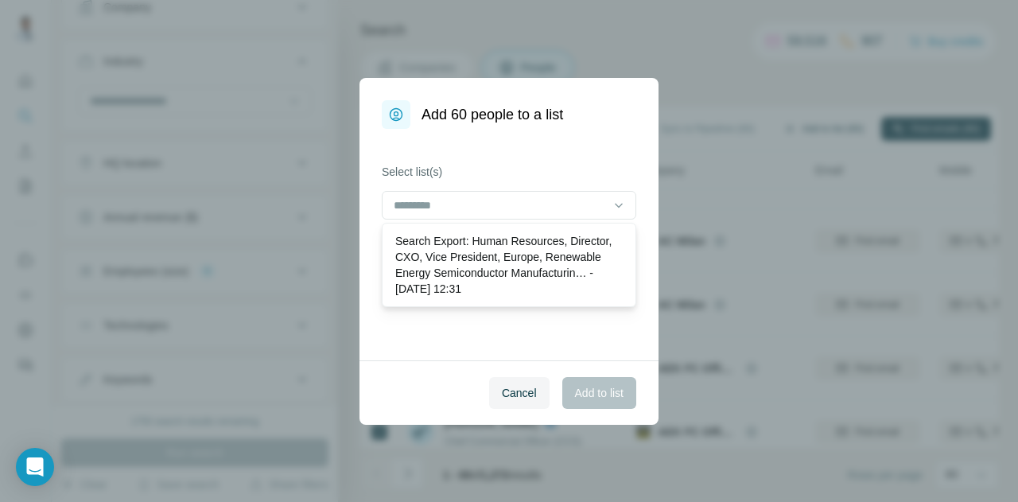
click at [556, 159] on div "Select list(s) Create a new list" at bounding box center [508, 244] width 299 height 231
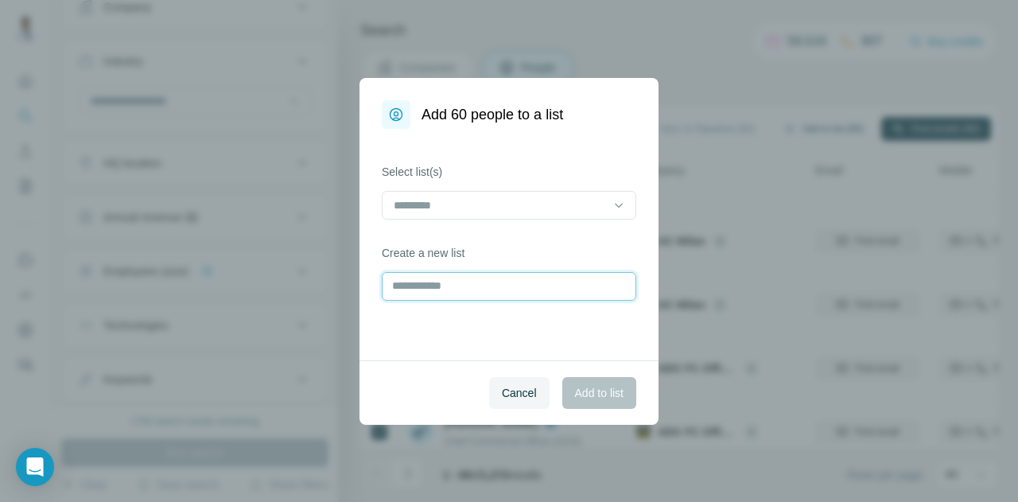
click at [483, 291] on input "text" at bounding box center [509, 286] width 254 height 29
type input "*"
type input "********"
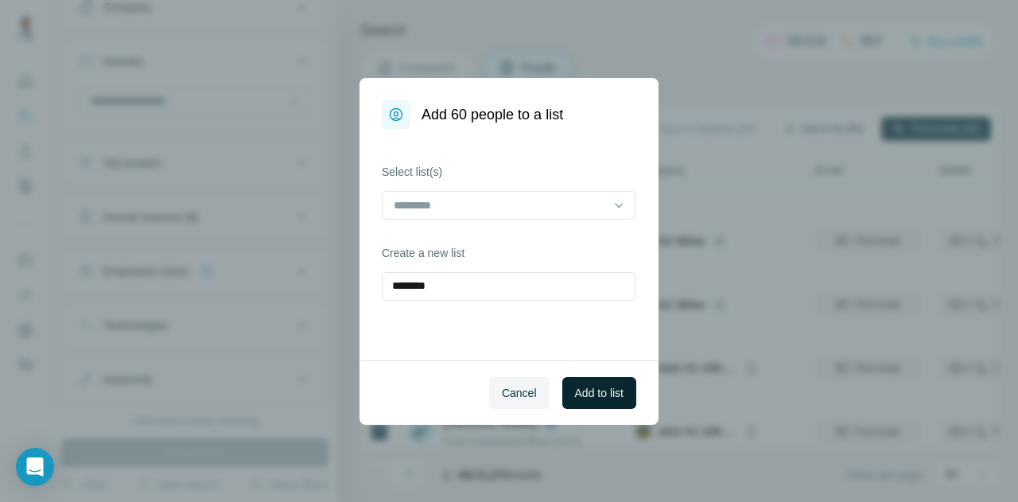
click at [577, 389] on span "Add to list" at bounding box center [599, 393] width 48 height 16
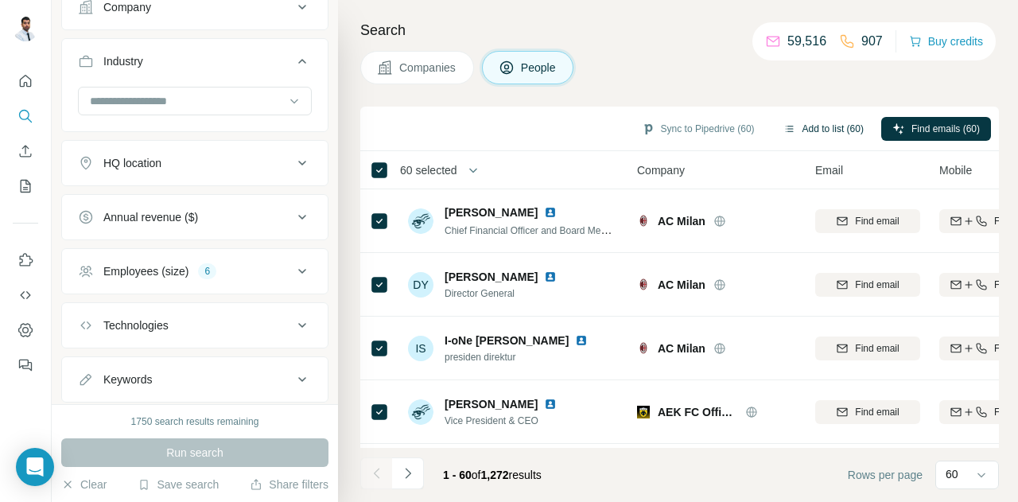
click at [809, 130] on button "Add to list (60)" at bounding box center [823, 129] width 103 height 24
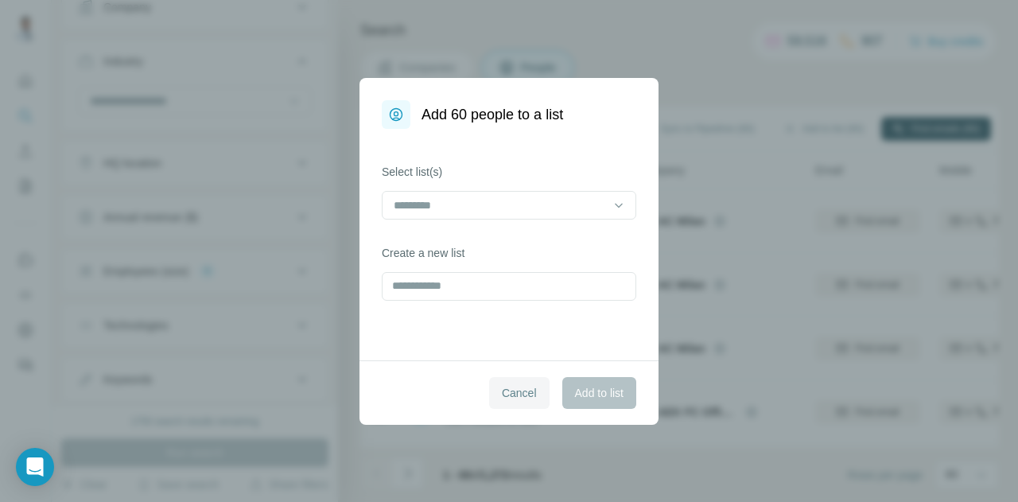
click at [506, 385] on span "Cancel" at bounding box center [519, 393] width 35 height 16
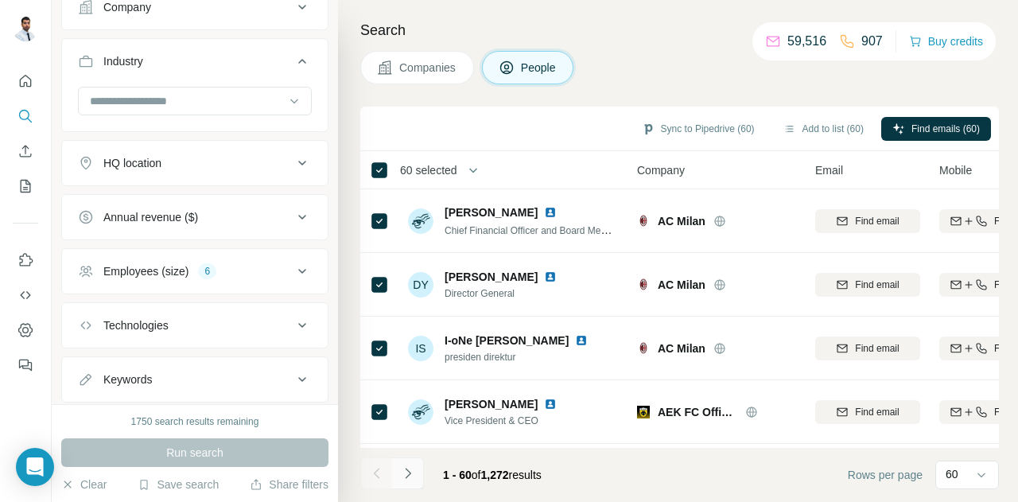
click at [422, 470] on button "Navigate to next page" at bounding box center [408, 473] width 32 height 32
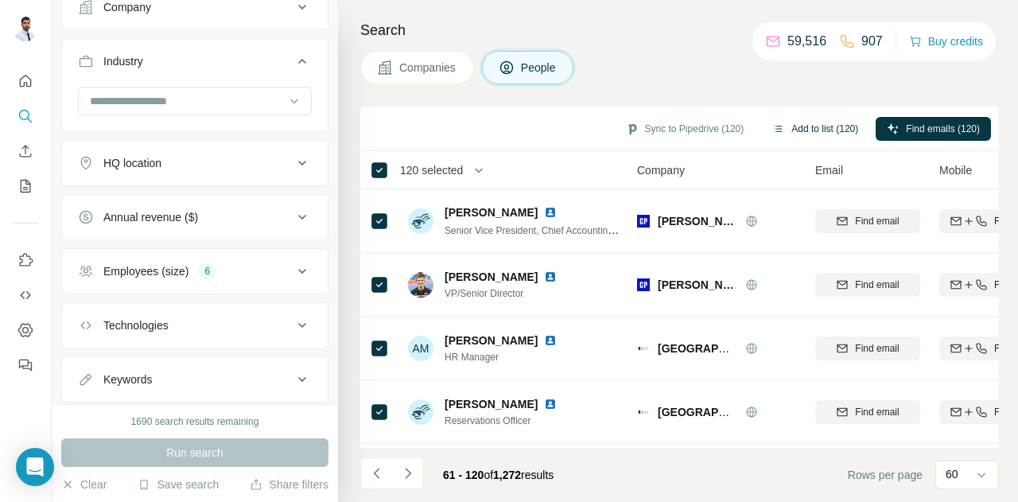
click at [790, 126] on button "Add to list (120)" at bounding box center [815, 129] width 108 height 24
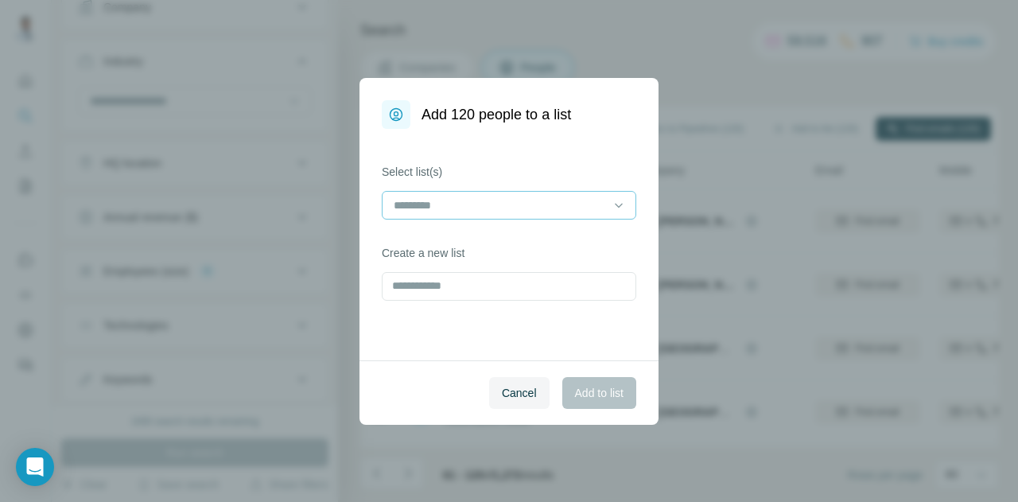
click at [575, 201] on input at bounding box center [499, 204] width 215 height 17
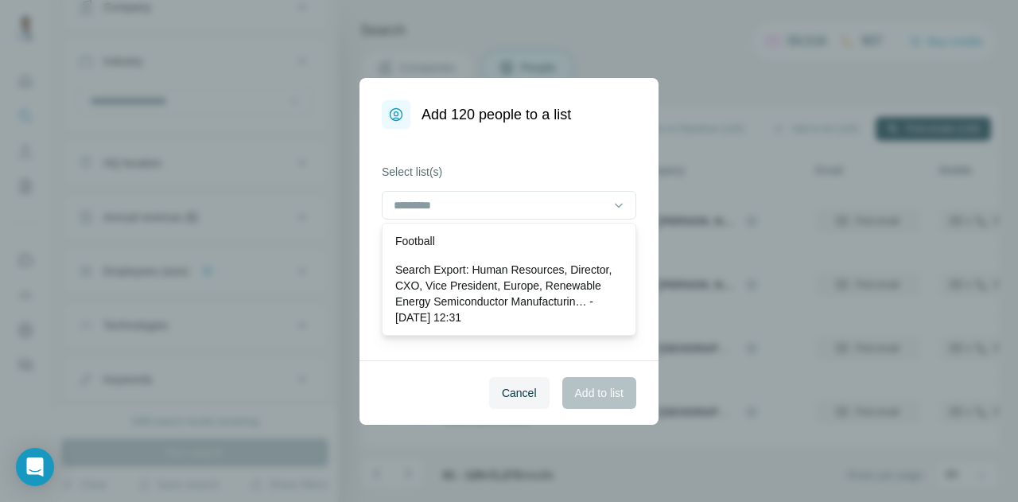
click at [576, 167] on label "Select list(s)" at bounding box center [509, 172] width 254 height 16
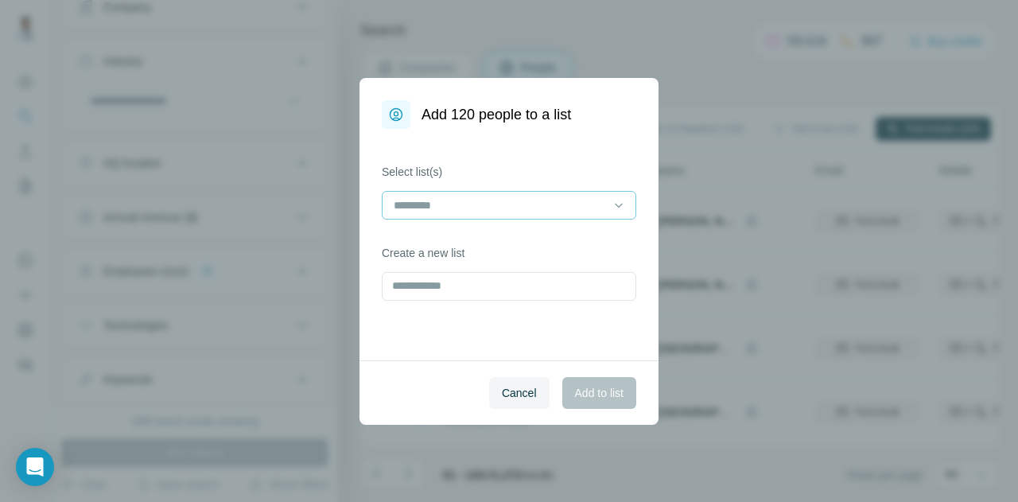
click at [527, 203] on input at bounding box center [499, 204] width 215 height 17
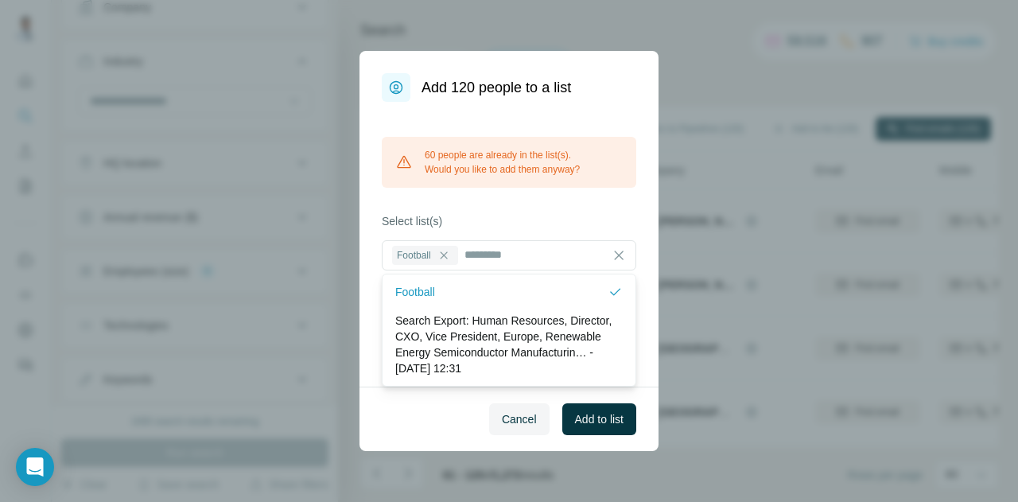
click at [596, 207] on div "60 people are already in the list(s). Would you like to add them anyway? Select…" at bounding box center [508, 244] width 299 height 285
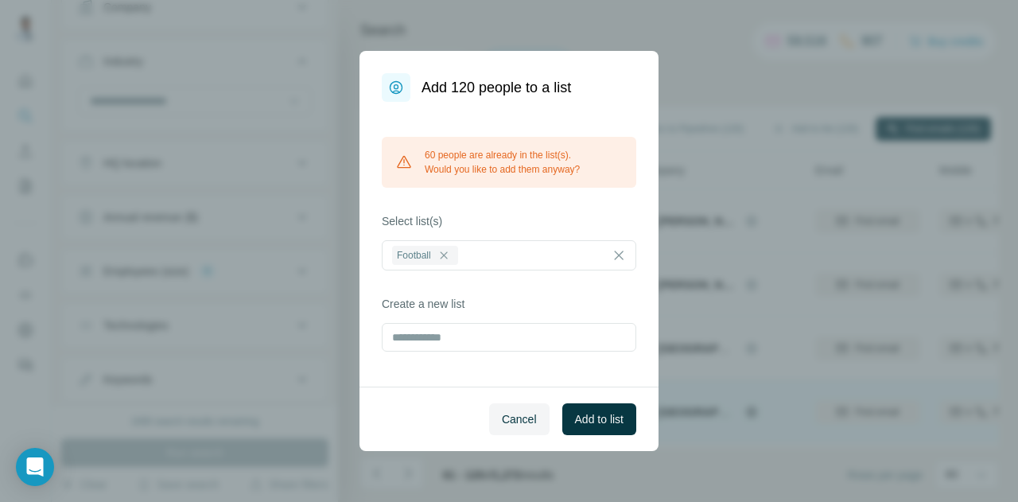
click at [523, 411] on button "Cancel" at bounding box center [519, 419] width 60 height 32
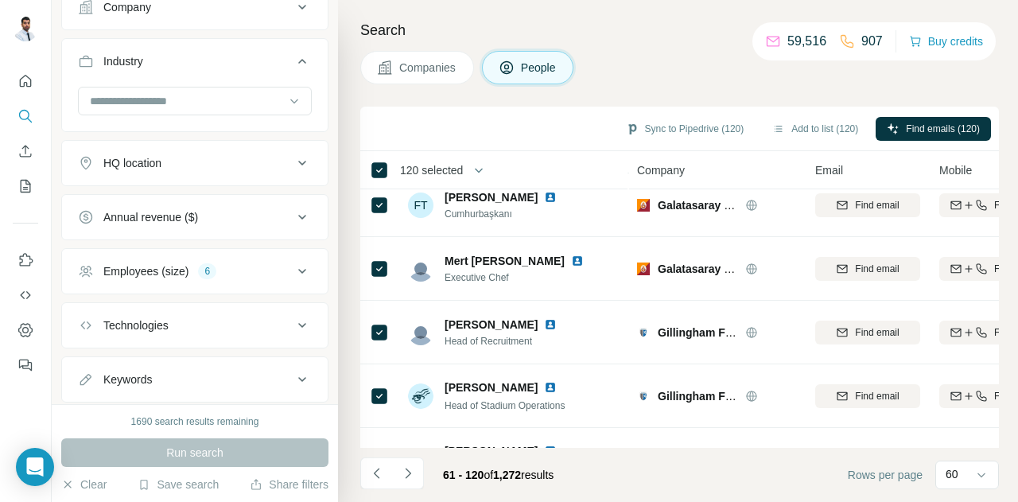
scroll to position [2385, 0]
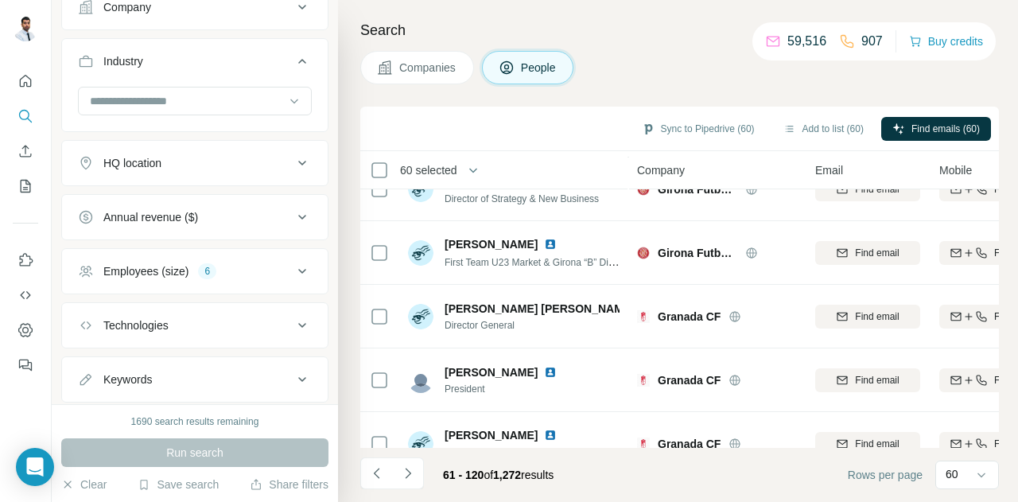
click at [423, 469] on button "Navigate to next page" at bounding box center [408, 473] width 32 height 32
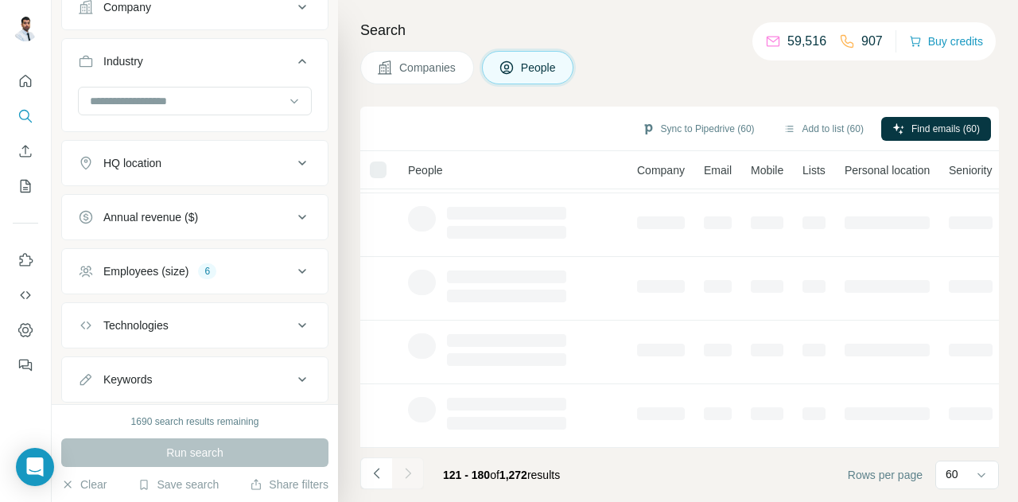
scroll to position [385, 0]
click at [421, 470] on div at bounding box center [408, 473] width 32 height 32
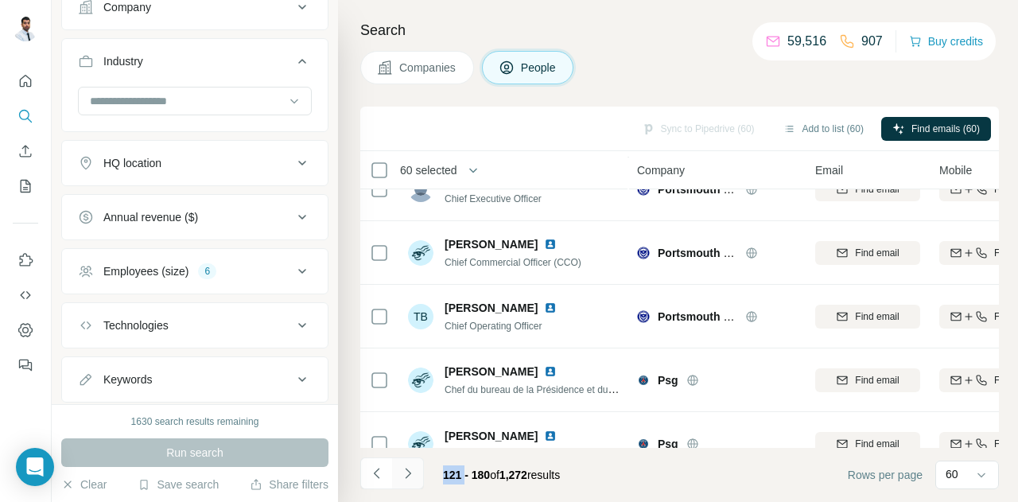
click at [416, 471] on button "Navigate to next page" at bounding box center [408, 473] width 32 height 32
click at [416, 471] on div at bounding box center [408, 473] width 32 height 32
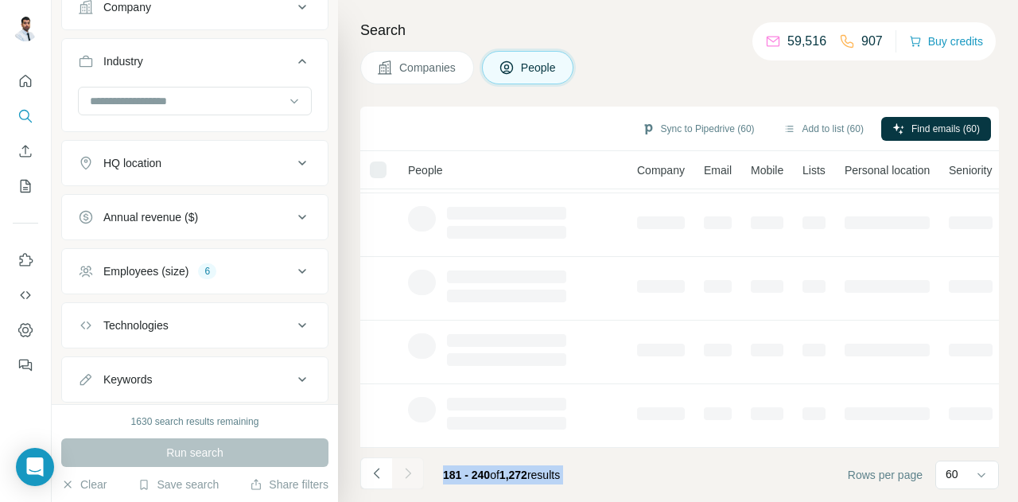
click at [416, 471] on div at bounding box center [408, 473] width 32 height 32
click at [416, 471] on button "Navigate to next page" at bounding box center [408, 473] width 32 height 32
click at [416, 471] on div at bounding box center [408, 473] width 32 height 32
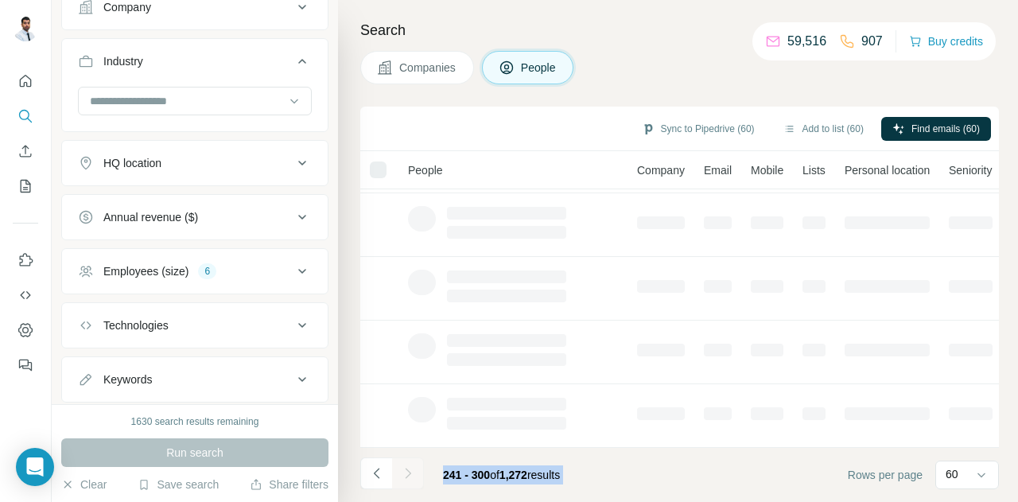
click at [416, 471] on div at bounding box center [408, 473] width 32 height 32
click at [643, 478] on footer "241 - 300 of 1,272 results Rows per page 60" at bounding box center [679, 475] width 638 height 54
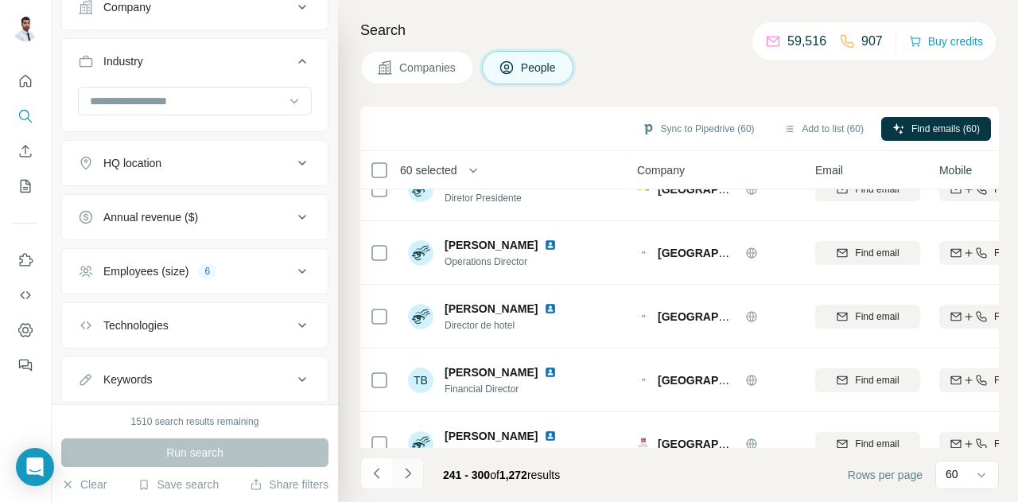
click at [410, 471] on icon "Navigate to next page" at bounding box center [408, 473] width 16 height 16
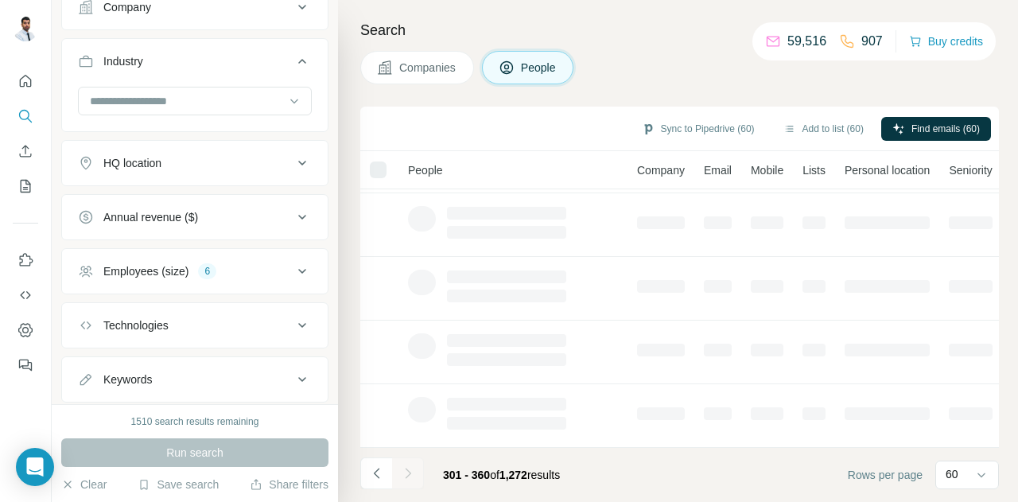
click at [410, 471] on div at bounding box center [408, 473] width 32 height 32
click at [410, 471] on icon "Navigate to next page" at bounding box center [408, 473] width 16 height 16
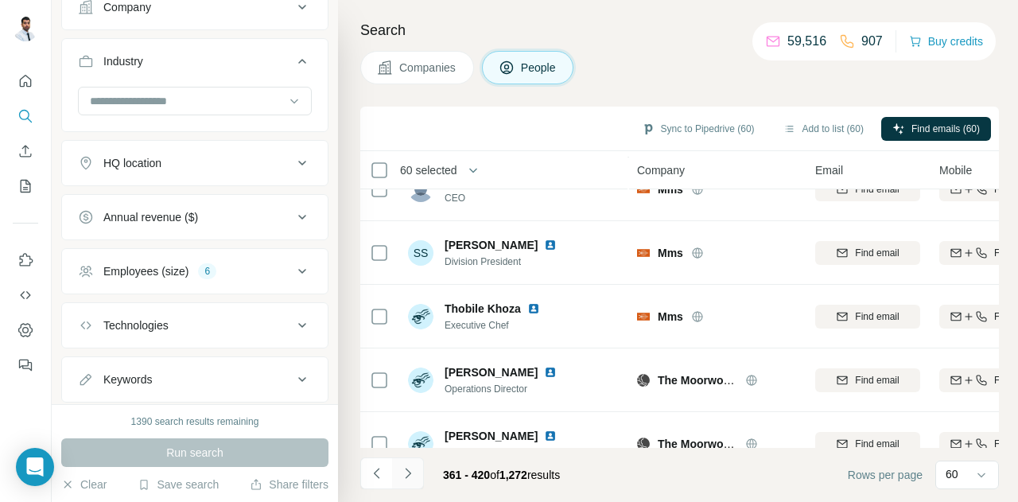
click at [410, 471] on icon "Navigate to next page" at bounding box center [408, 473] width 16 height 16
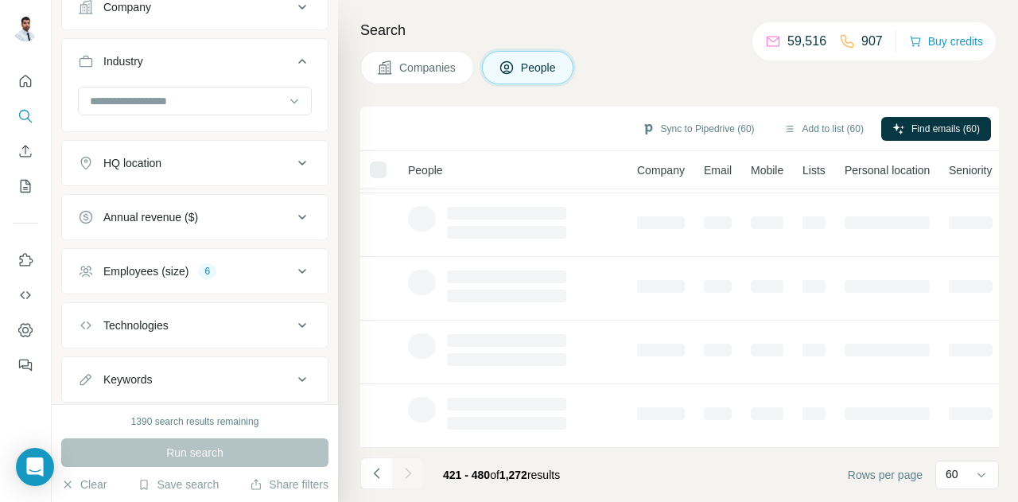
click at [410, 471] on div at bounding box center [408, 473] width 32 height 32
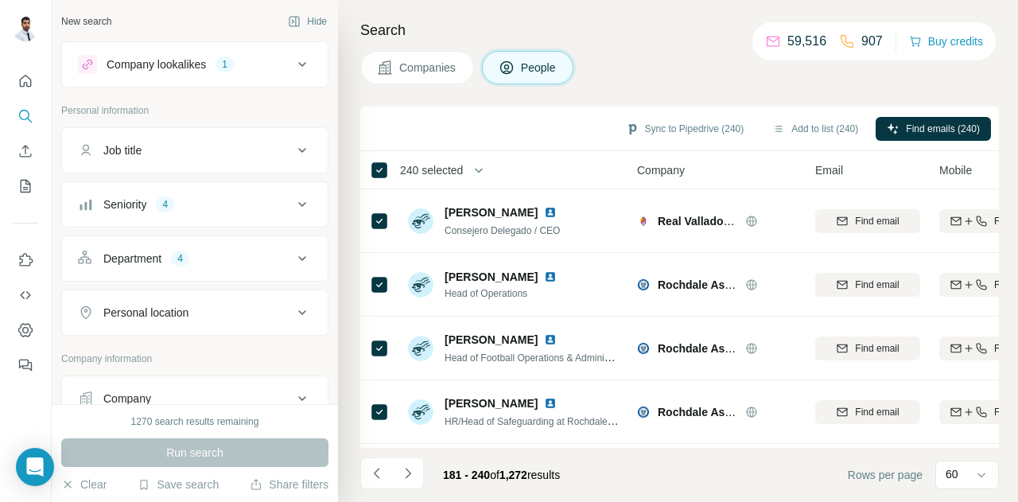
click at [410, 469] on icon "Navigate to next page" at bounding box center [408, 473] width 16 height 16
click at [413, 471] on icon "Navigate to next page" at bounding box center [408, 473] width 16 height 16
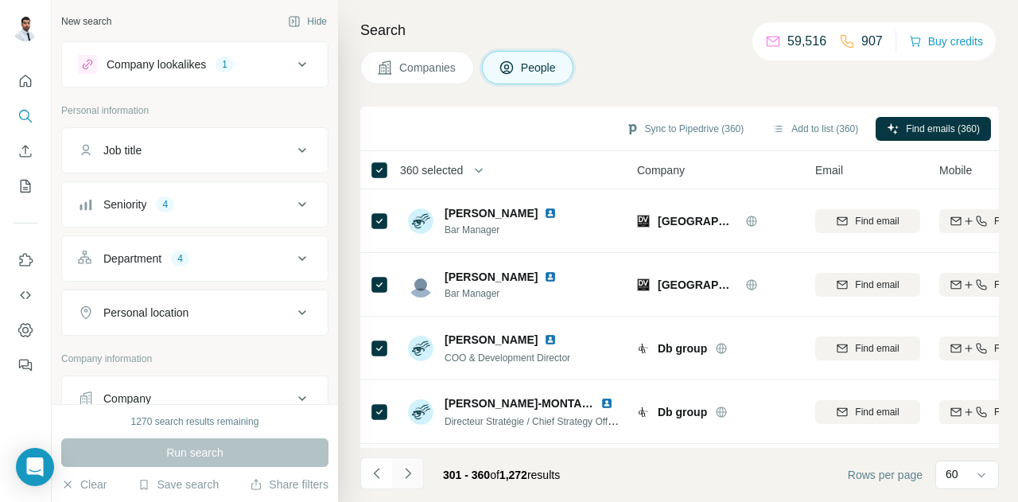
click at [418, 479] on button "Navigate to next page" at bounding box center [408, 473] width 32 height 32
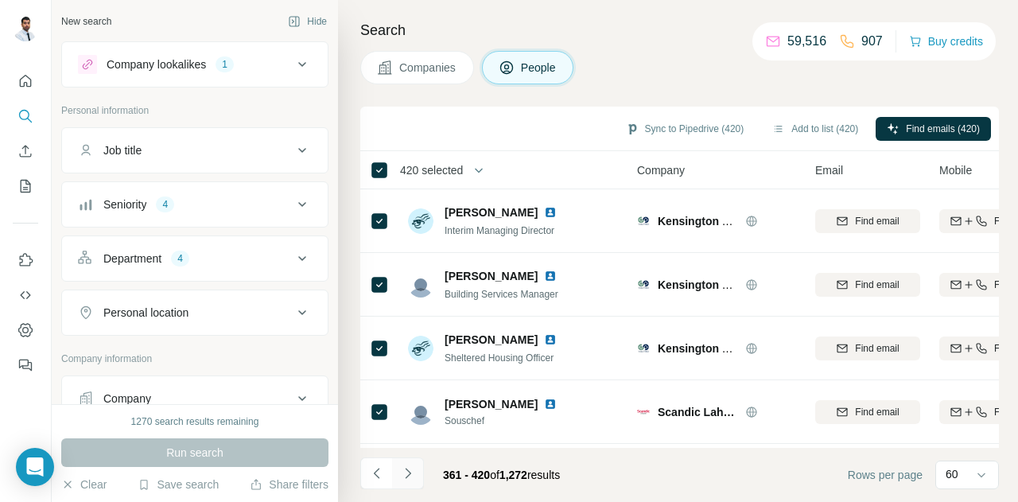
click at [401, 483] on button "Navigate to next page" at bounding box center [408, 473] width 32 height 32
click at [456, 166] on span "480 selected" at bounding box center [431, 170] width 63 height 16
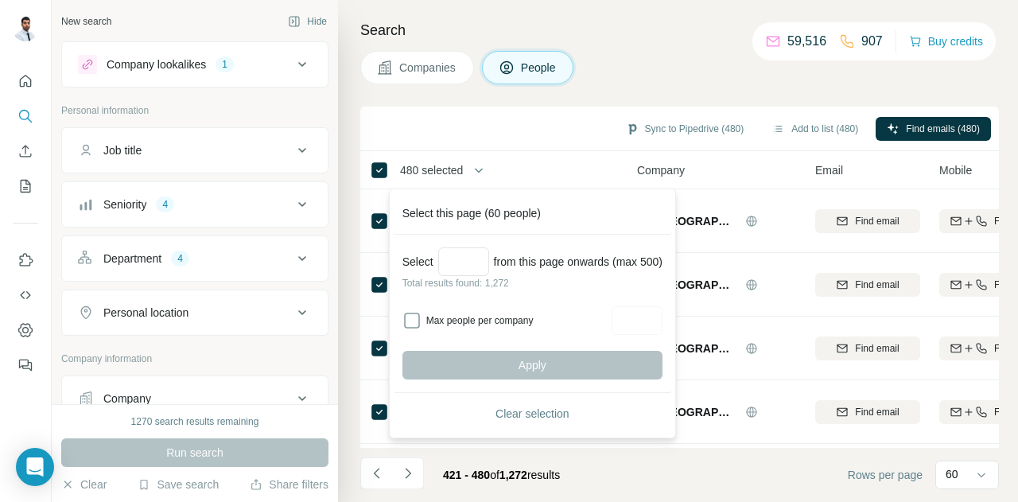
click at [436, 138] on div "Sync to Pipedrive (480) Add to list (480) Find emails (480)" at bounding box center [679, 128] width 622 height 28
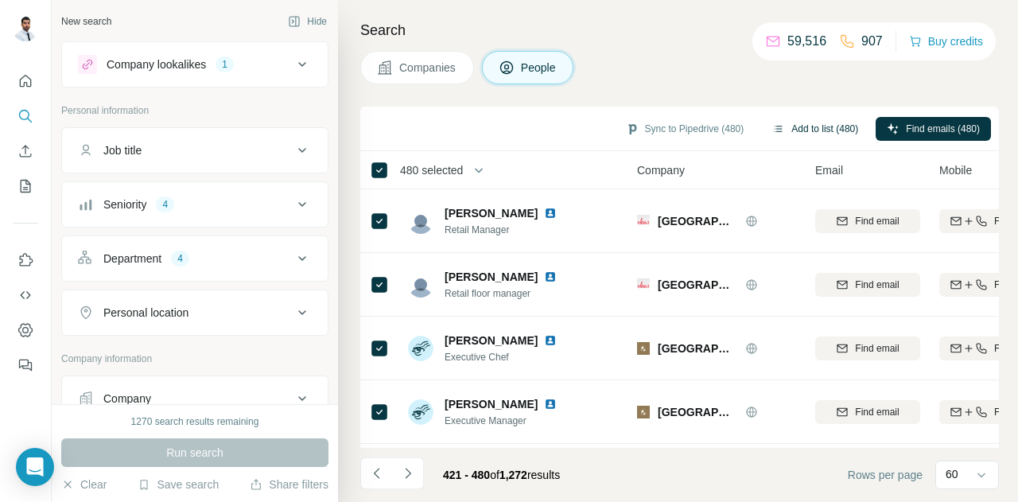
click at [772, 122] on icon "button" at bounding box center [778, 128] width 13 height 13
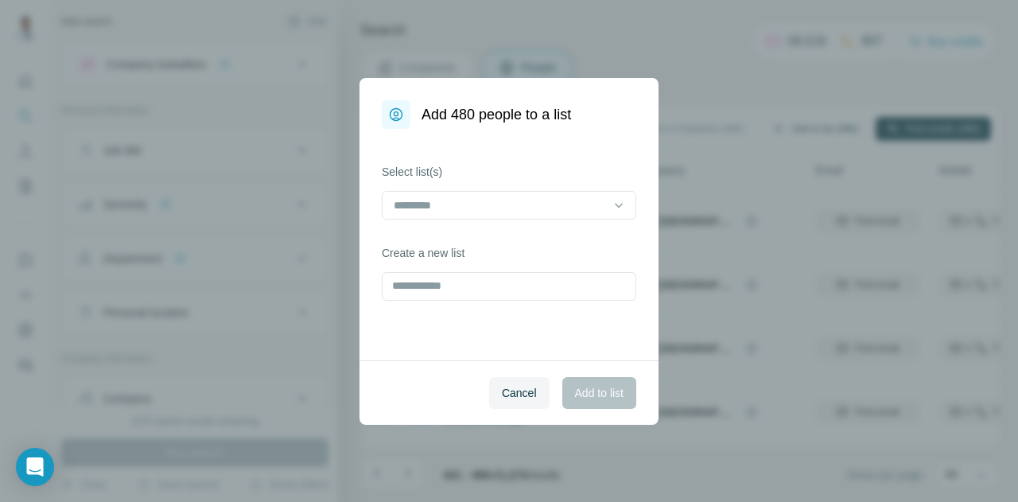
click at [487, 300] on div "Select list(s) Create a new list" at bounding box center [508, 244] width 299 height 231
click at [494, 289] on input "text" at bounding box center [509, 286] width 254 height 29
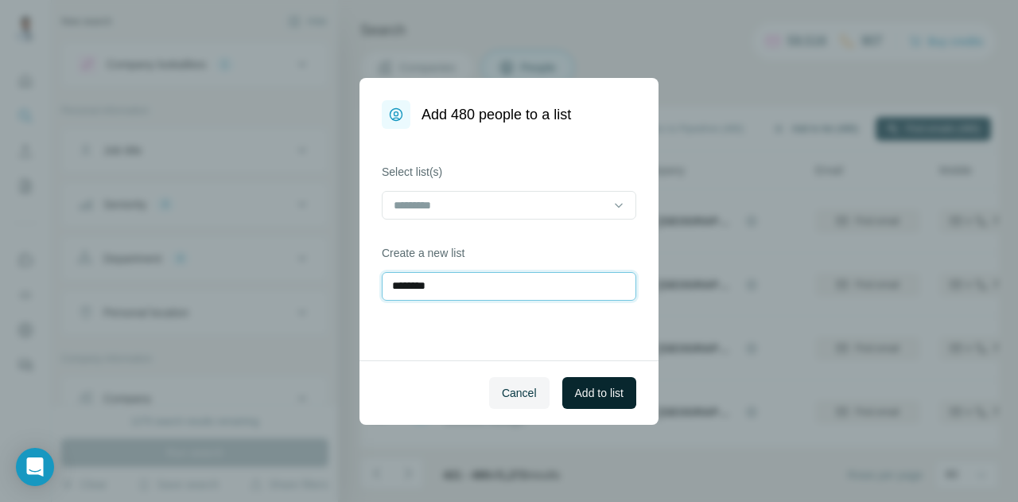
type input "********"
click at [585, 390] on span "Add to list" at bounding box center [599, 393] width 48 height 16
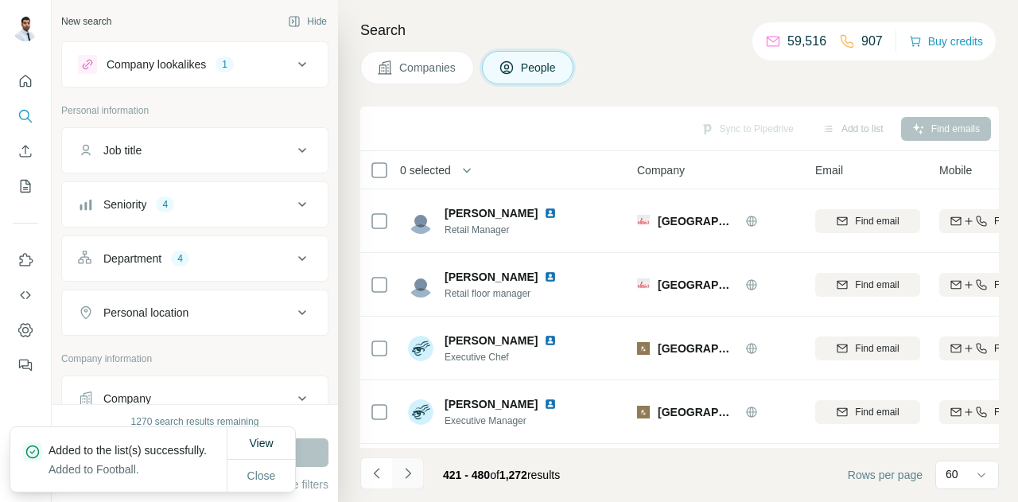
click at [416, 468] on button "Navigate to next page" at bounding box center [408, 473] width 32 height 32
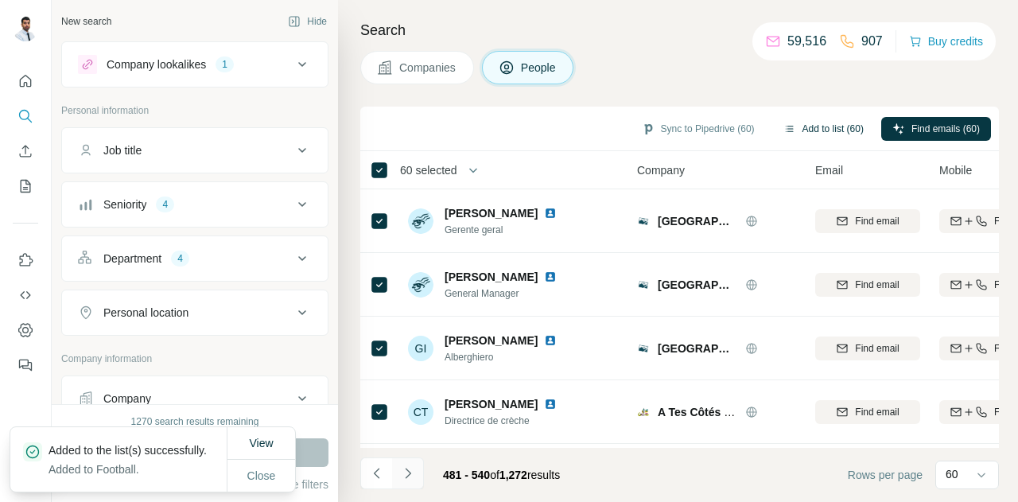
click at [418, 471] on button "Navigate to next page" at bounding box center [408, 473] width 32 height 32
click at [405, 468] on icon "Navigate to next page" at bounding box center [408, 472] width 6 height 10
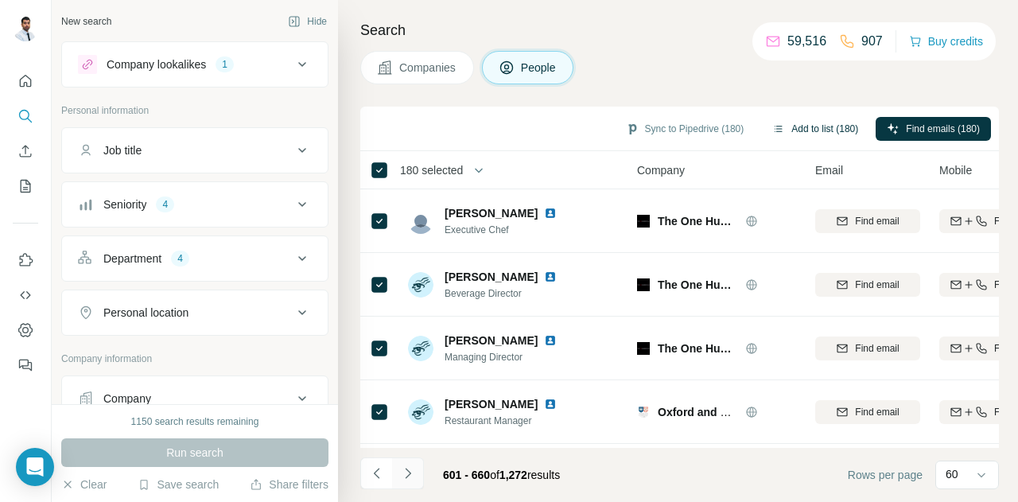
click at [415, 463] on button "Navigate to next page" at bounding box center [408, 473] width 32 height 32
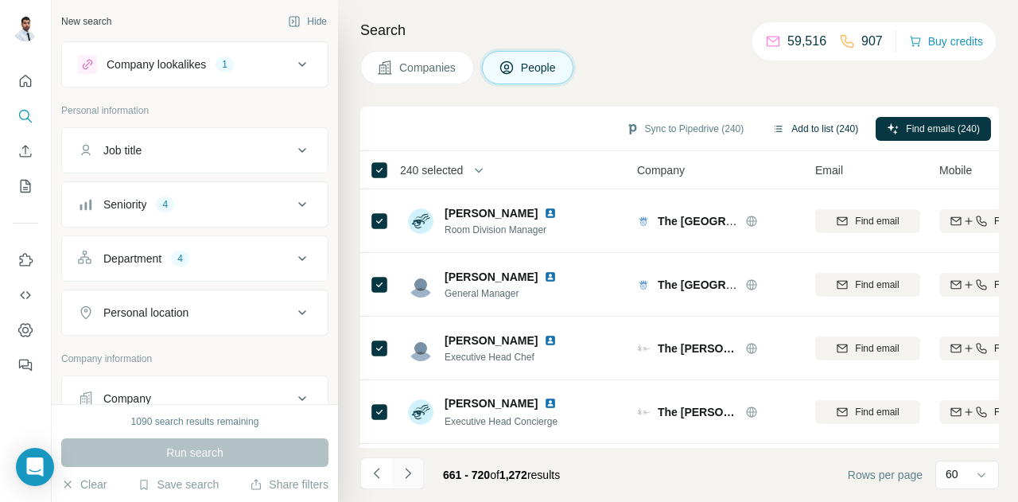
click at [415, 471] on button "Navigate to next page" at bounding box center [408, 473] width 32 height 32
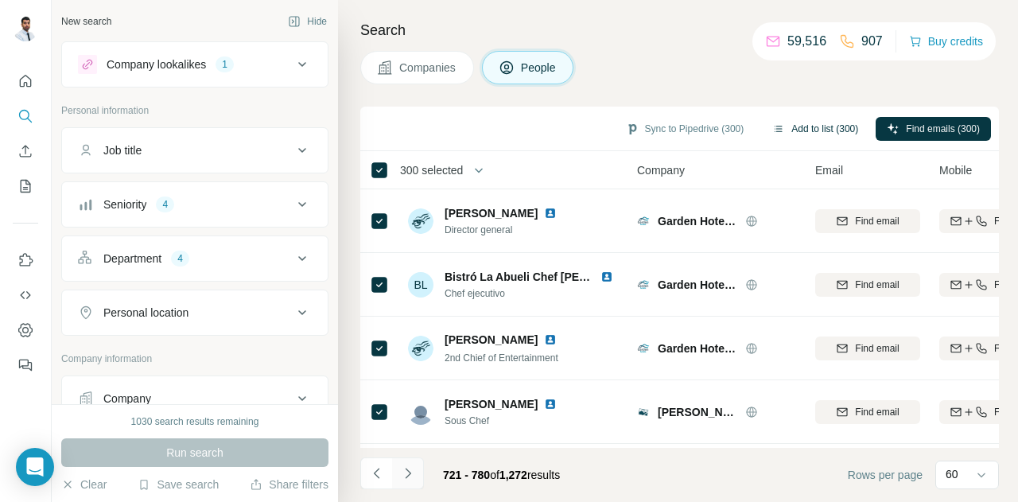
click at [412, 471] on icon "Navigate to next page" at bounding box center [408, 473] width 16 height 16
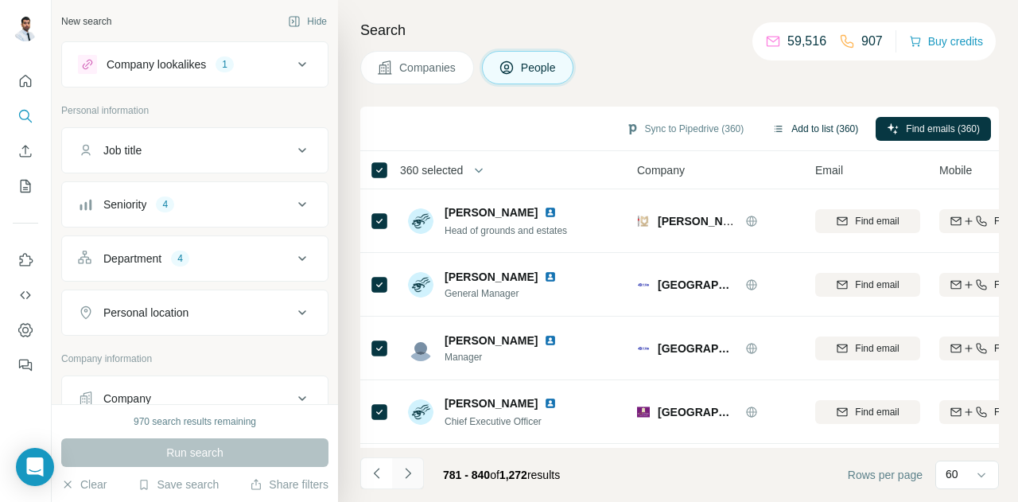
click at [418, 474] on button "Navigate to next page" at bounding box center [408, 473] width 32 height 32
click at [414, 467] on icon "Navigate to next page" at bounding box center [408, 473] width 16 height 16
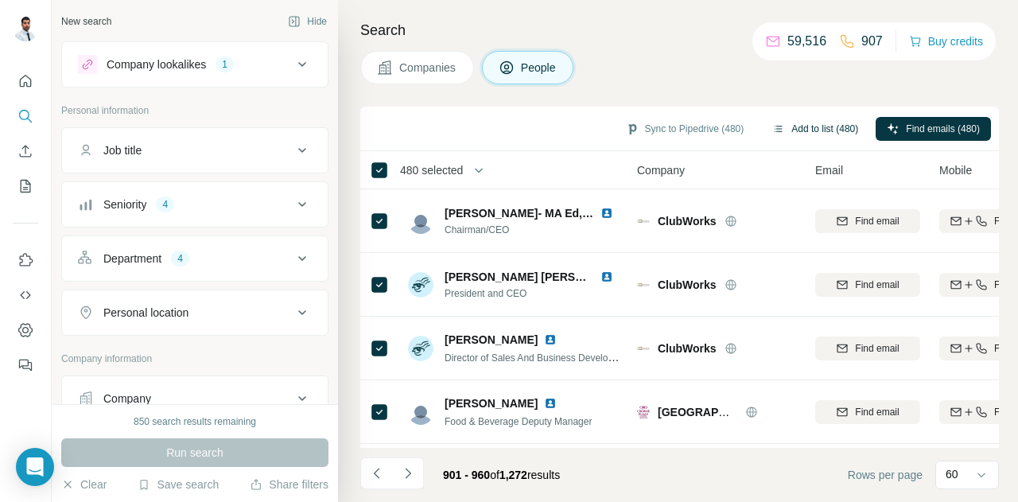
click at [801, 133] on button "Add to list (480)" at bounding box center [815, 129] width 108 height 24
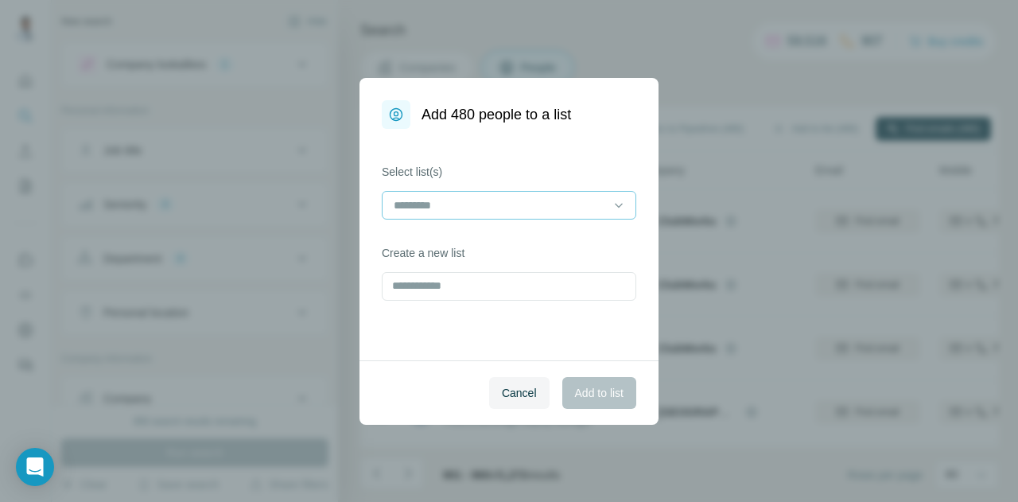
click at [520, 212] on input at bounding box center [499, 204] width 215 height 17
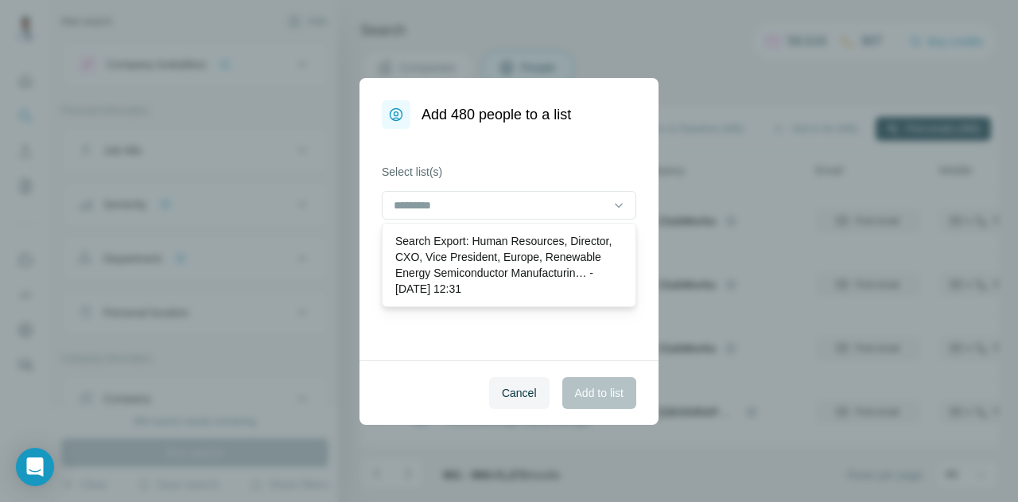
click at [522, 170] on label "Select list(s)" at bounding box center [509, 172] width 254 height 16
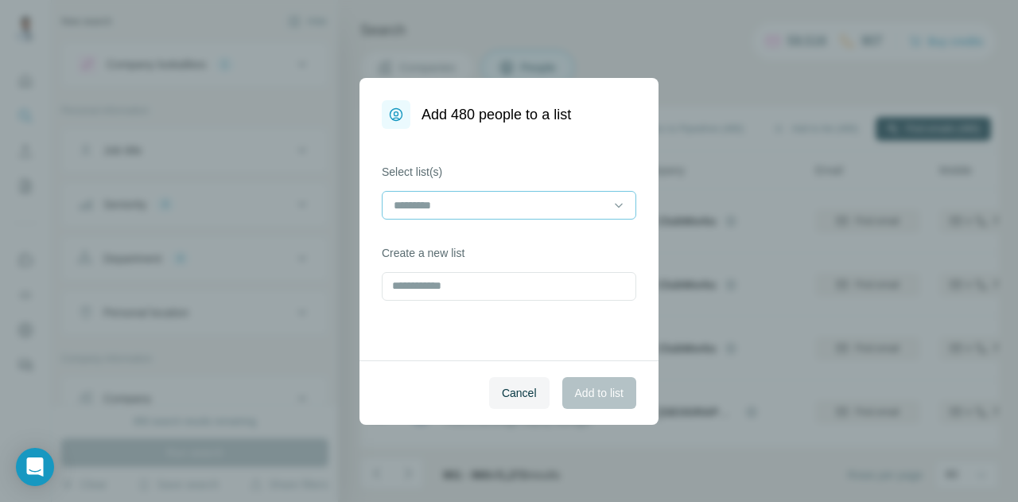
click at [514, 200] on input at bounding box center [499, 204] width 215 height 17
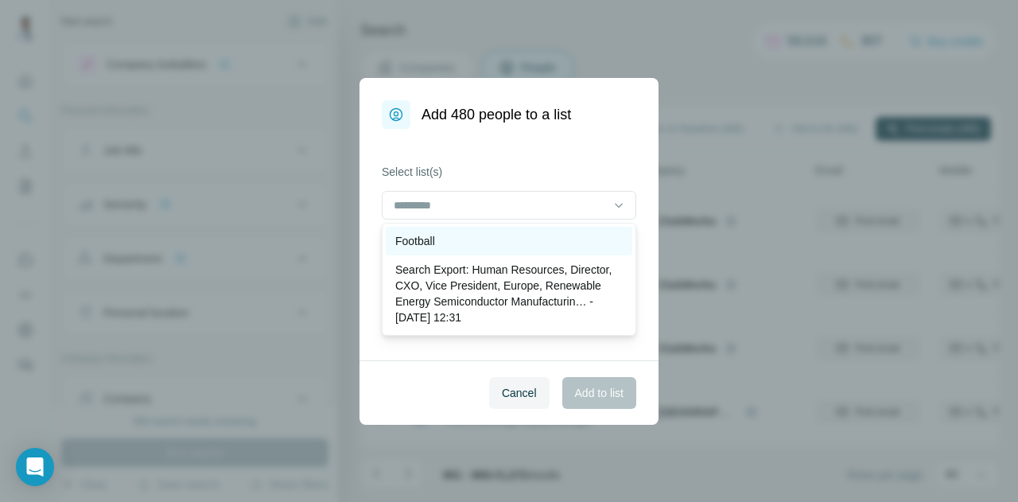
click at [498, 233] on div "Football" at bounding box center [508, 241] width 227 height 16
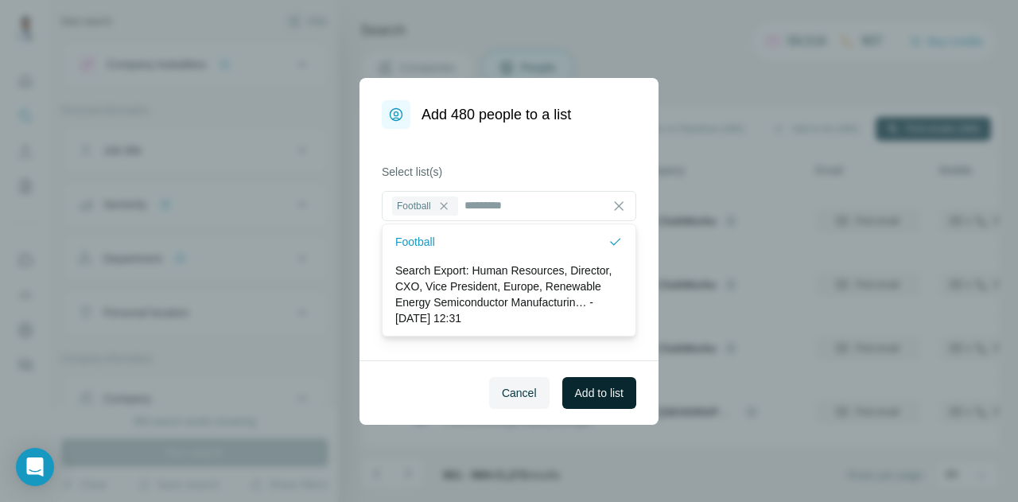
click at [588, 392] on span "Add to list" at bounding box center [599, 393] width 48 height 16
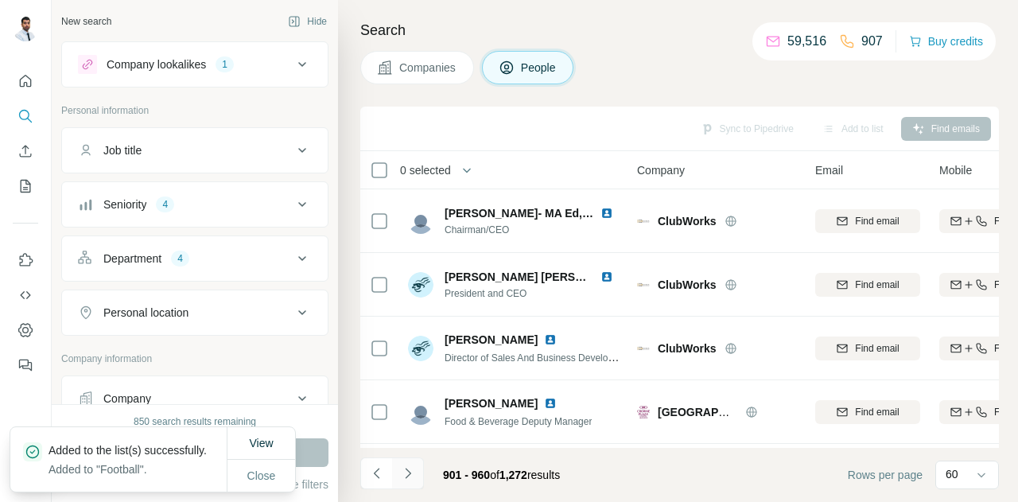
click at [408, 465] on icon "Navigate to next page" at bounding box center [408, 473] width 16 height 16
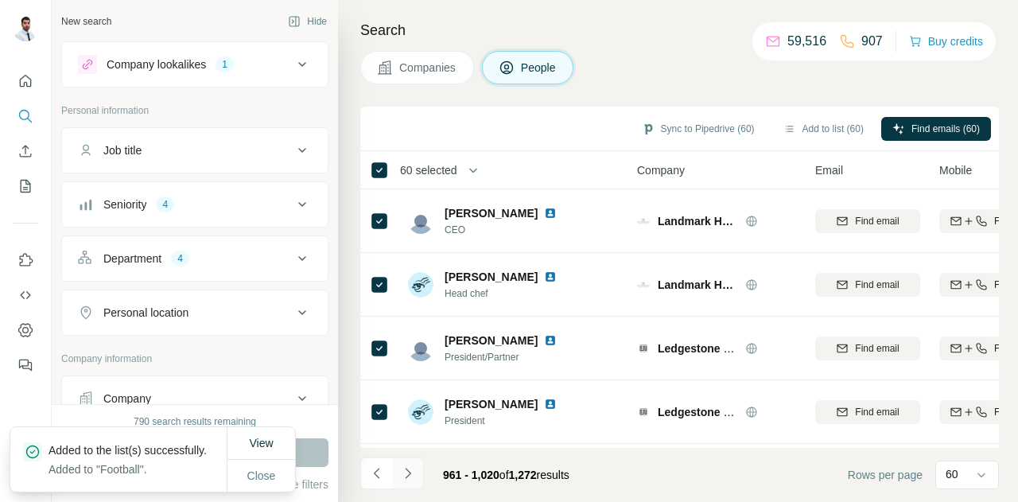
click at [410, 470] on icon "Navigate to next page" at bounding box center [408, 473] width 16 height 16
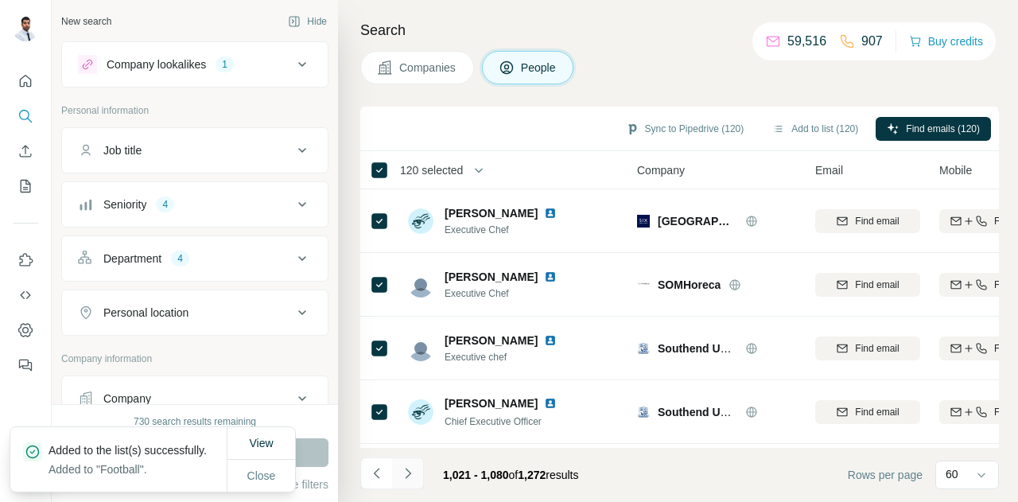
click at [402, 471] on icon "Navigate to next page" at bounding box center [408, 473] width 16 height 16
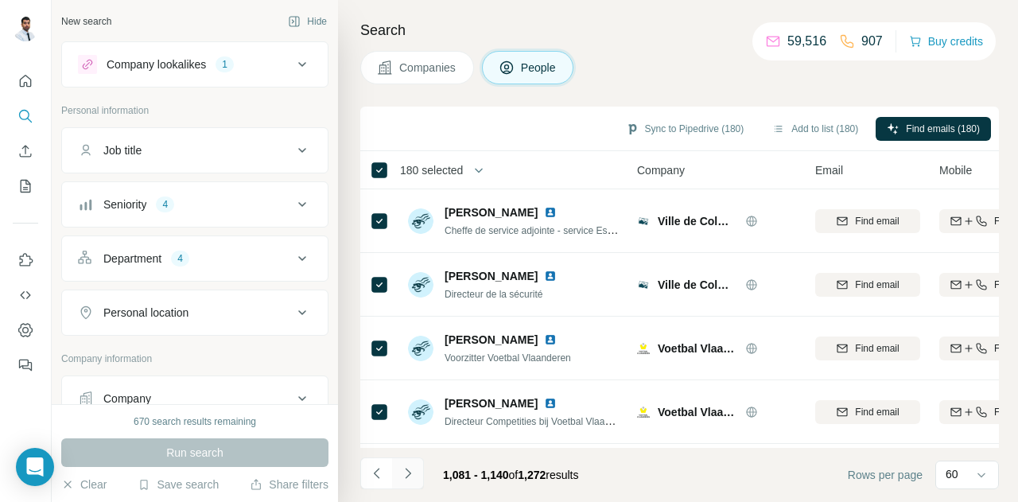
click at [410, 467] on icon "Navigate to next page" at bounding box center [408, 473] width 16 height 16
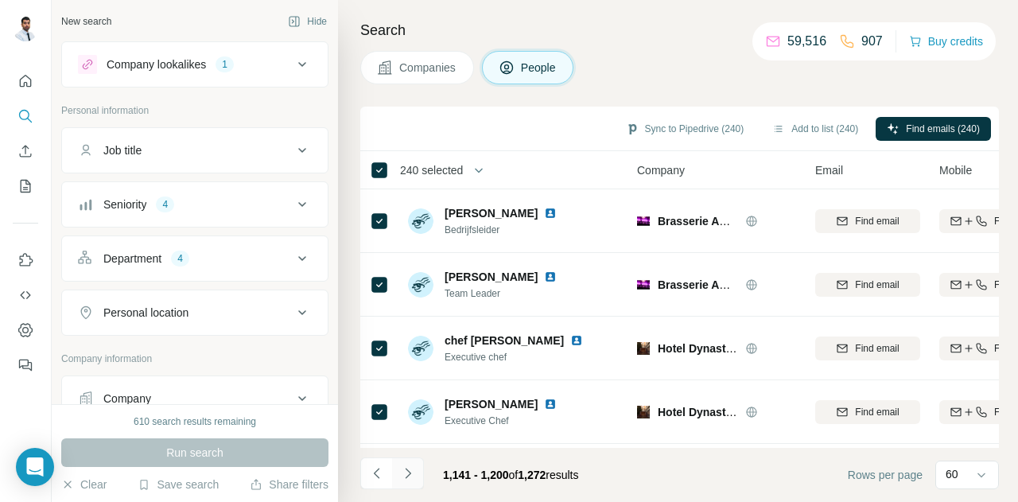
click at [419, 467] on button "Navigate to next page" at bounding box center [408, 473] width 32 height 32
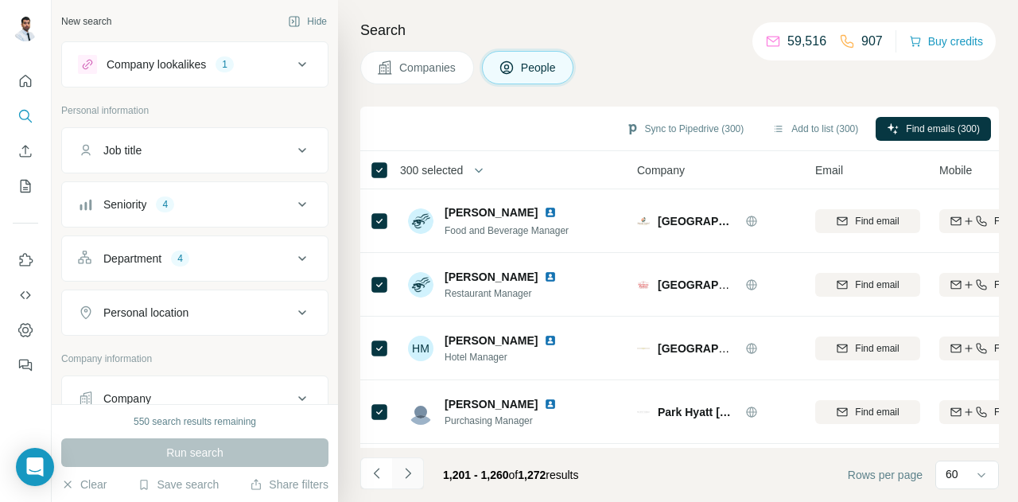
click at [411, 469] on icon "Navigate to next page" at bounding box center [408, 473] width 16 height 16
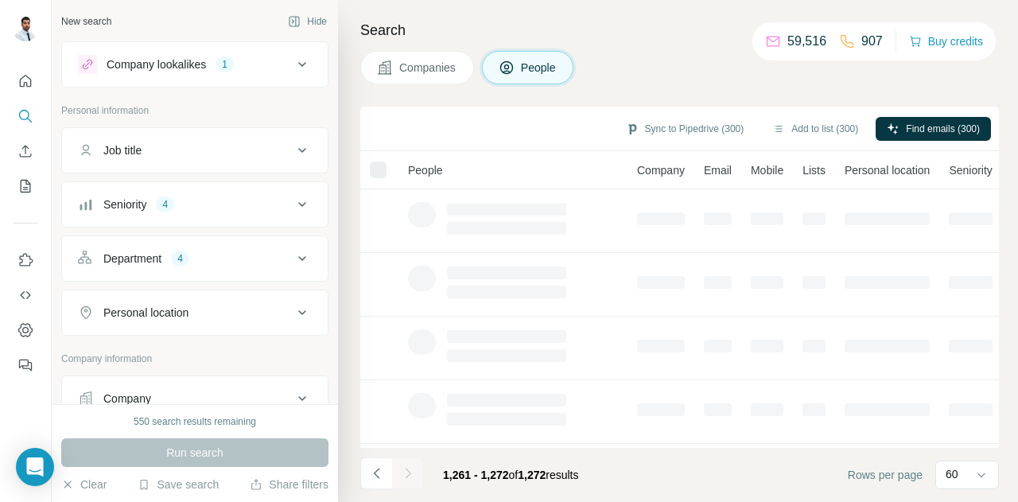
click at [379, 175] on div at bounding box center [378, 169] width 17 height 17
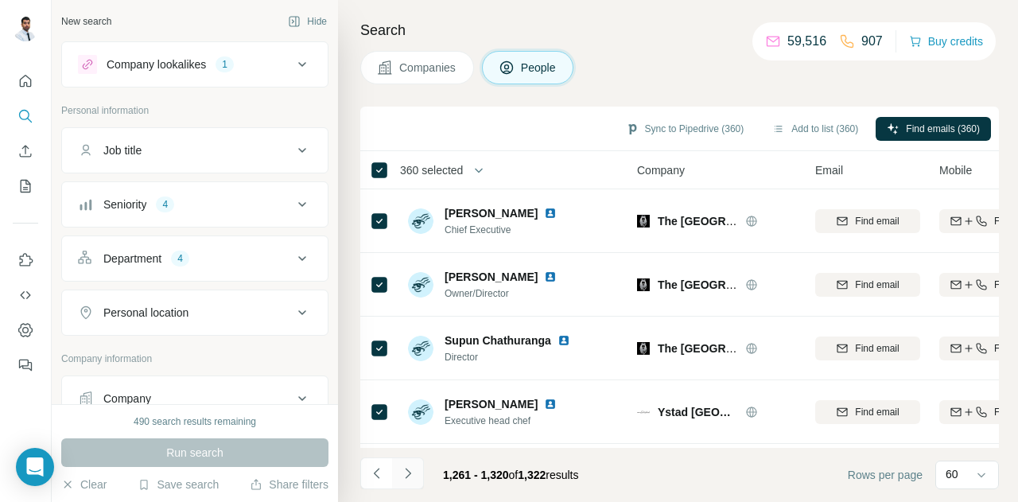
click at [413, 465] on button "Navigate to next page" at bounding box center [408, 473] width 32 height 32
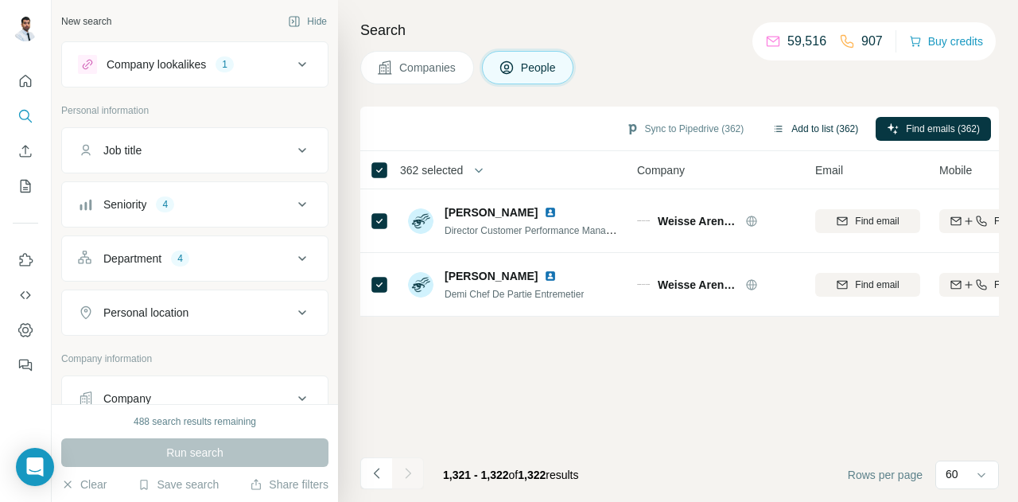
click at [782, 130] on button "Add to list (362)" at bounding box center [815, 129] width 108 height 24
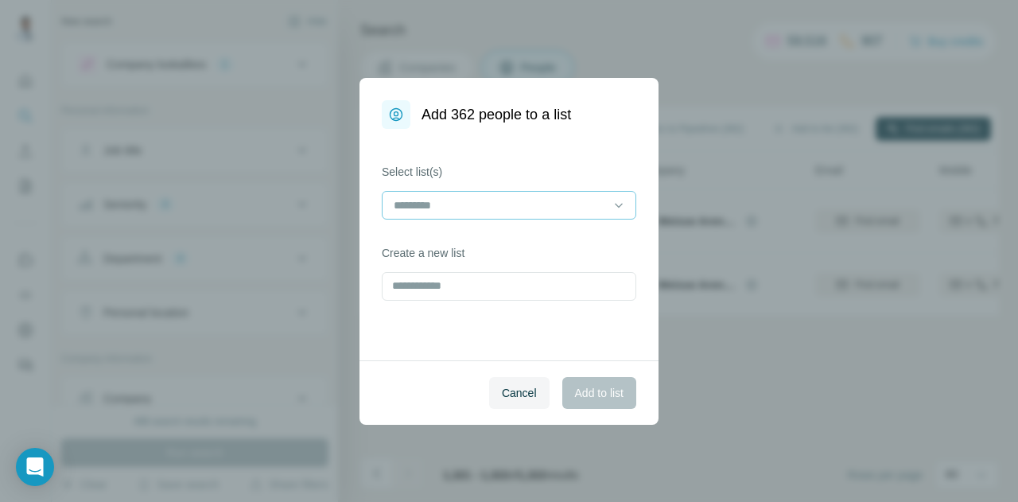
click at [482, 202] on input at bounding box center [499, 204] width 215 height 17
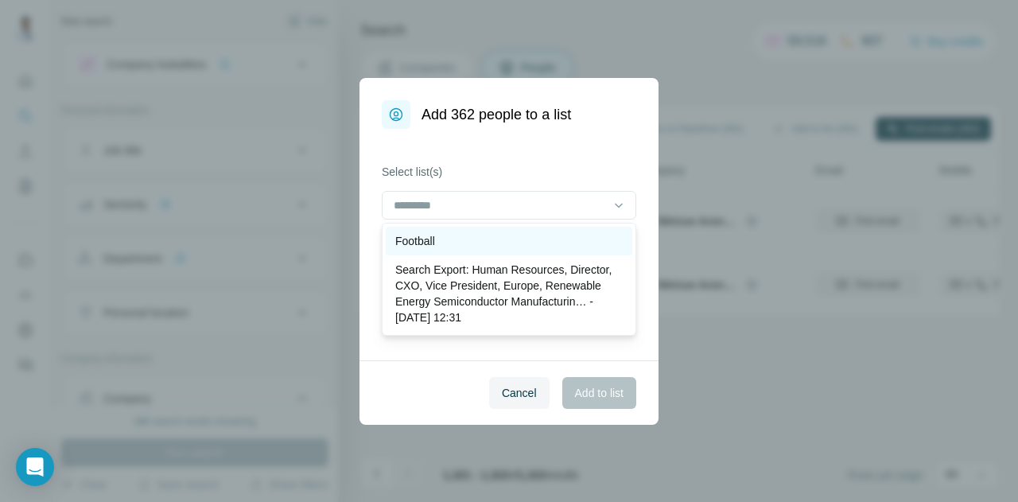
click at [456, 236] on div "Football" at bounding box center [508, 241] width 227 height 16
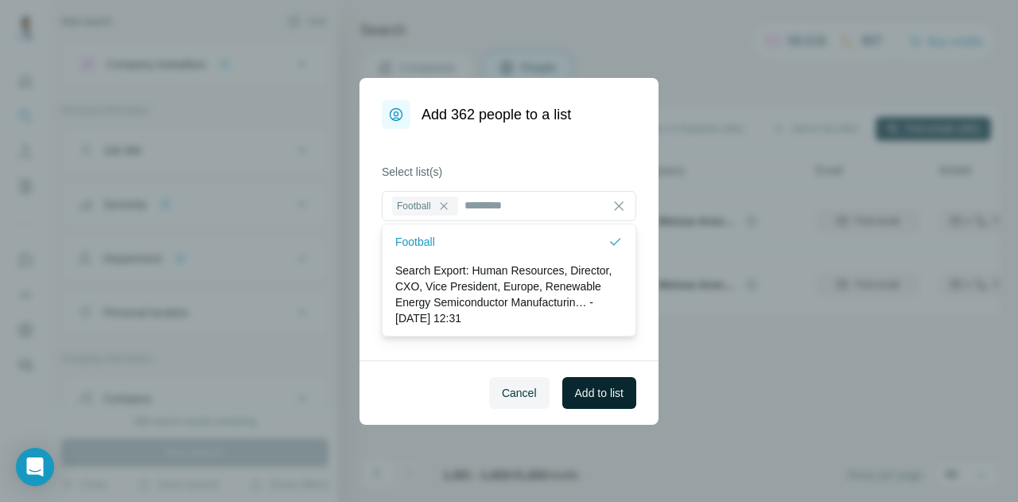
click at [592, 399] on span "Add to list" at bounding box center [599, 393] width 48 height 16
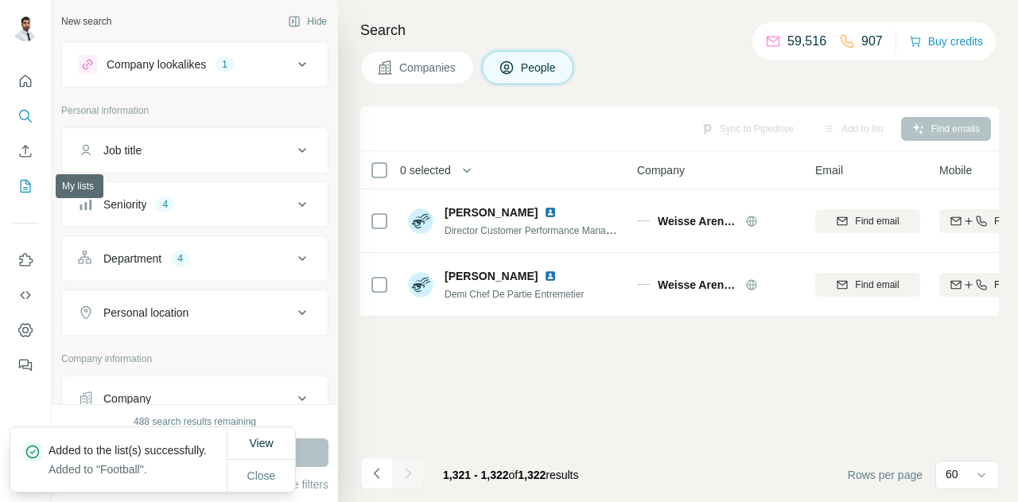
click at [30, 184] on icon "My lists" at bounding box center [26, 186] width 10 height 13
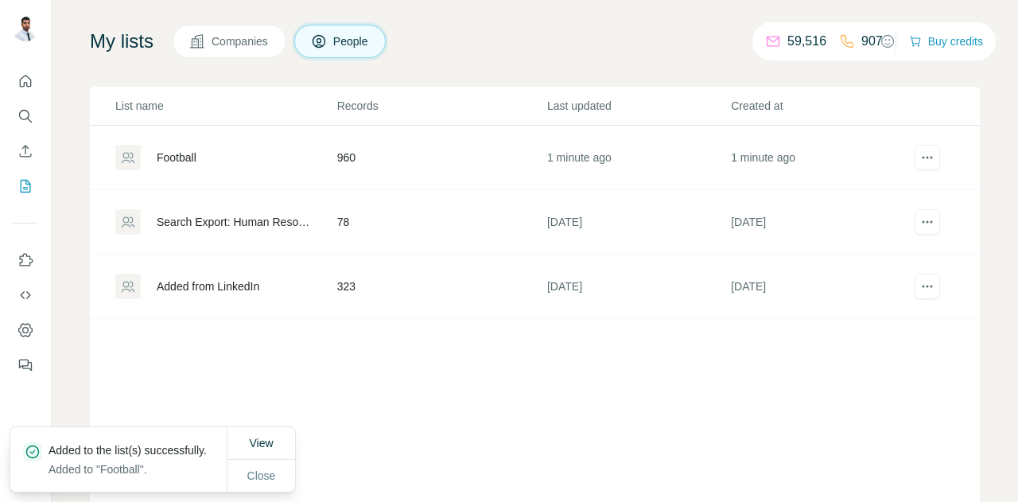
scroll to position [79, 0]
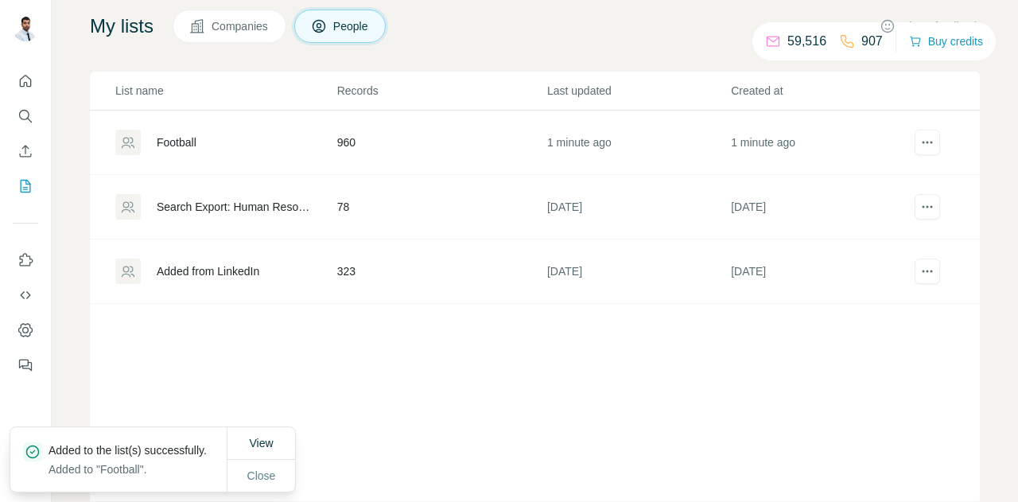
click at [227, 155] on div "Football" at bounding box center [225, 142] width 220 height 25
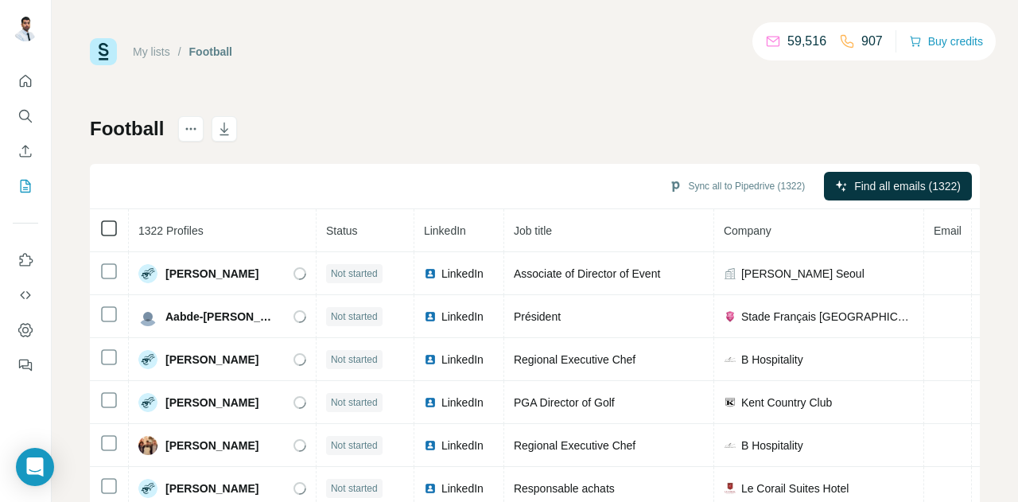
click at [118, 225] on th at bounding box center [109, 230] width 39 height 43
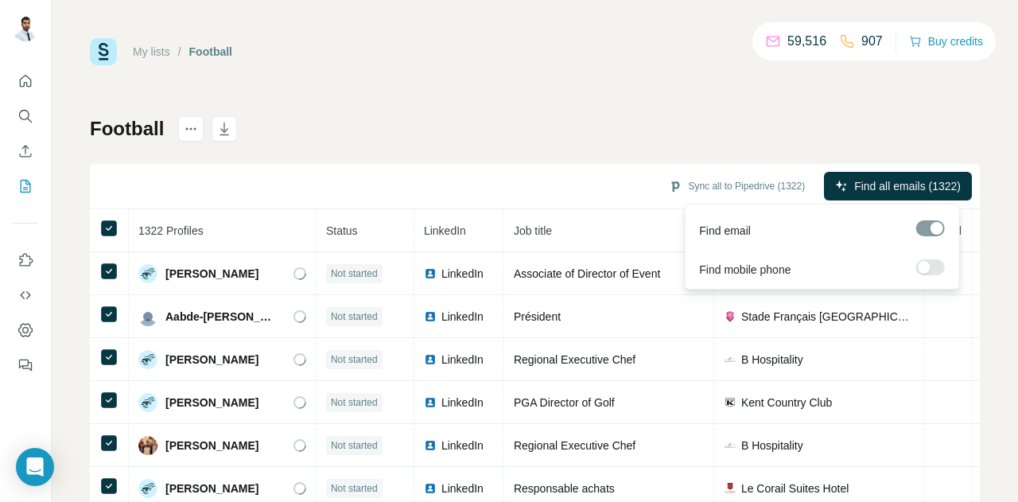
click at [895, 184] on span "Find all emails (1322)" at bounding box center [907, 186] width 107 height 16
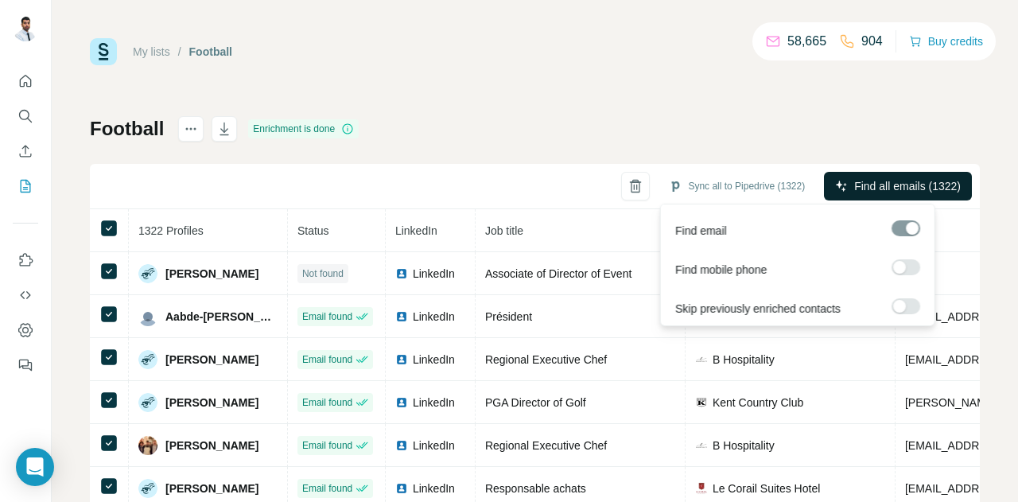
click at [854, 180] on span "Find all emails (1322)" at bounding box center [907, 186] width 107 height 16
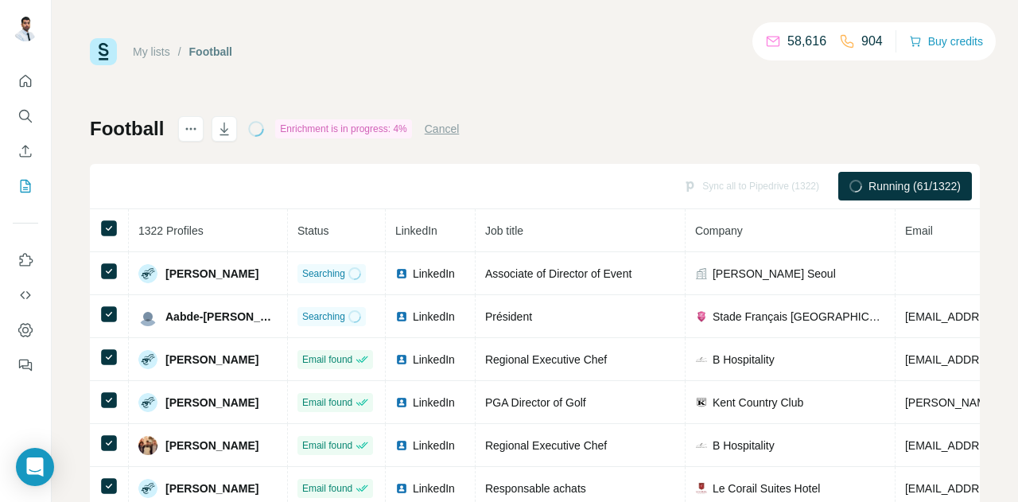
click at [442, 130] on button "Cancel" at bounding box center [442, 129] width 35 height 16
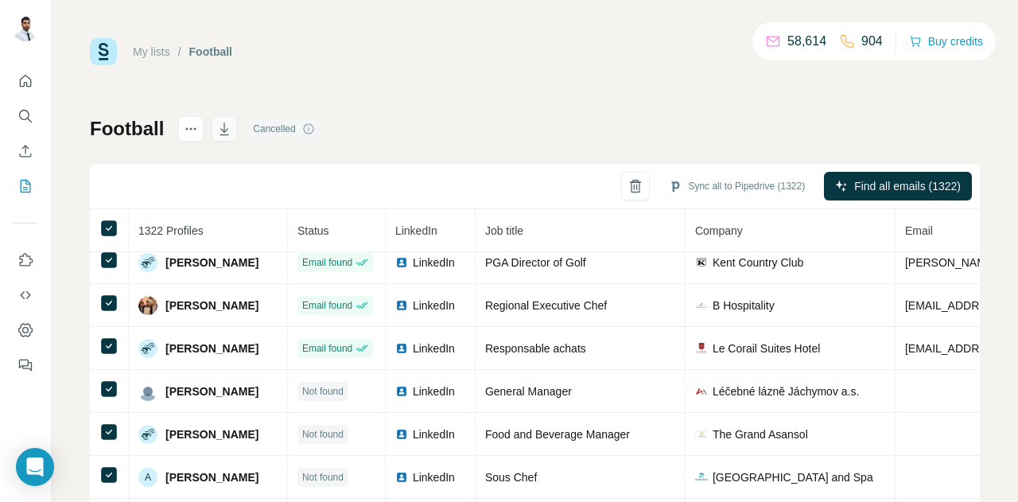
click at [223, 134] on icon "button" at bounding box center [224, 128] width 9 height 13
click at [632, 182] on icon "button" at bounding box center [635, 181] width 6 height 3
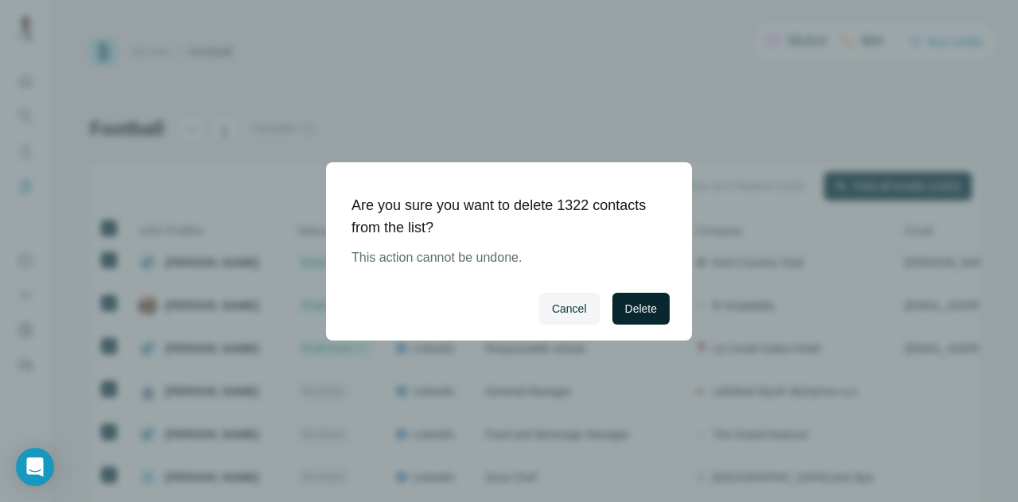
click at [644, 308] on span "Delete" at bounding box center [641, 309] width 32 height 16
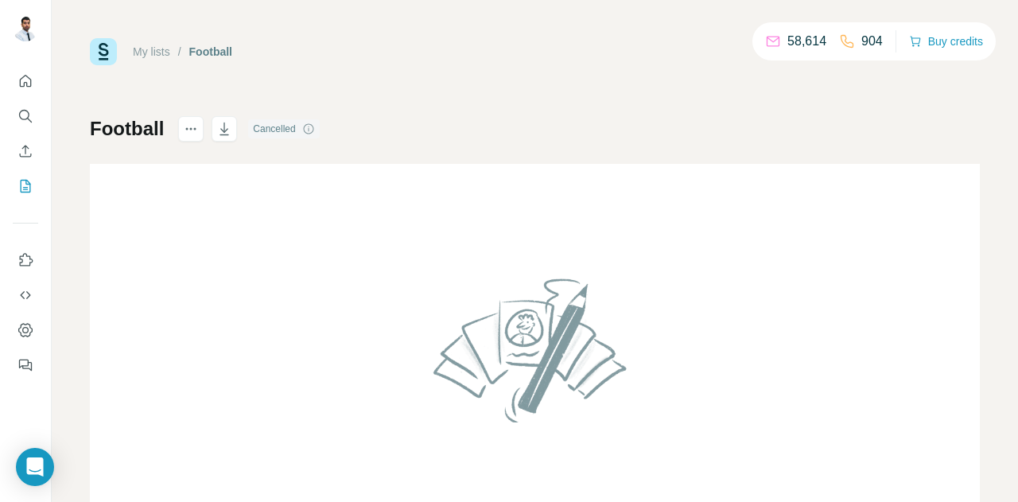
click at [122, 115] on div "My lists / Football 58,614 904 Buy credits Football Cancelled" at bounding box center [535, 296] width 890 height 517
click at [173, 127] on div "Football Cancelled" at bounding box center [205, 128] width 230 height 25
click at [186, 127] on icon "actions" at bounding box center [191, 129] width 16 height 16
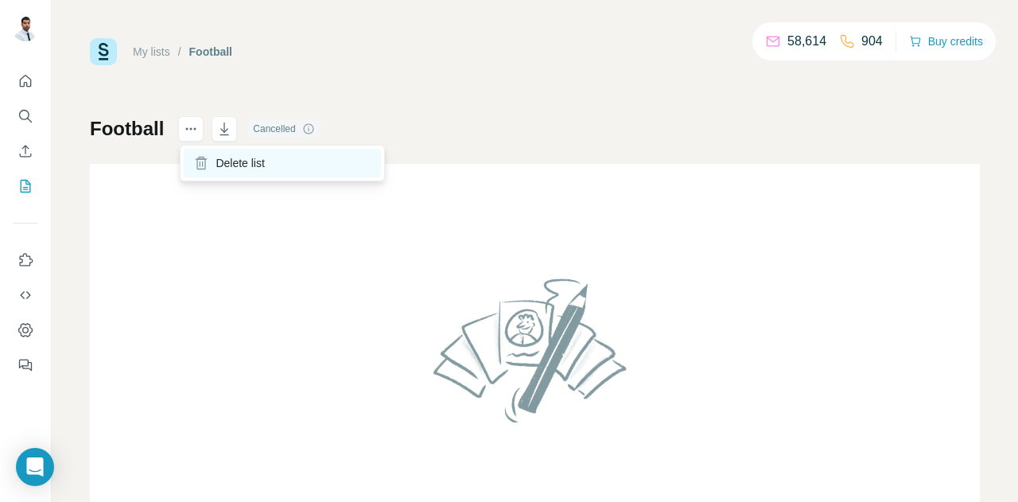
click at [205, 153] on div "Delete list" at bounding box center [282, 163] width 197 height 29
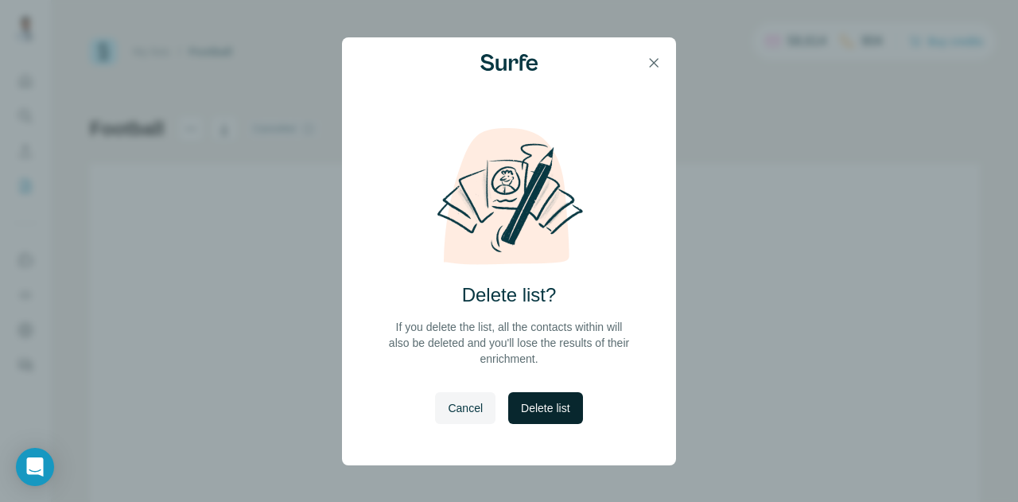
click at [545, 420] on button "Delete list" at bounding box center [545, 408] width 74 height 32
